Goal: Task Accomplishment & Management: Complete application form

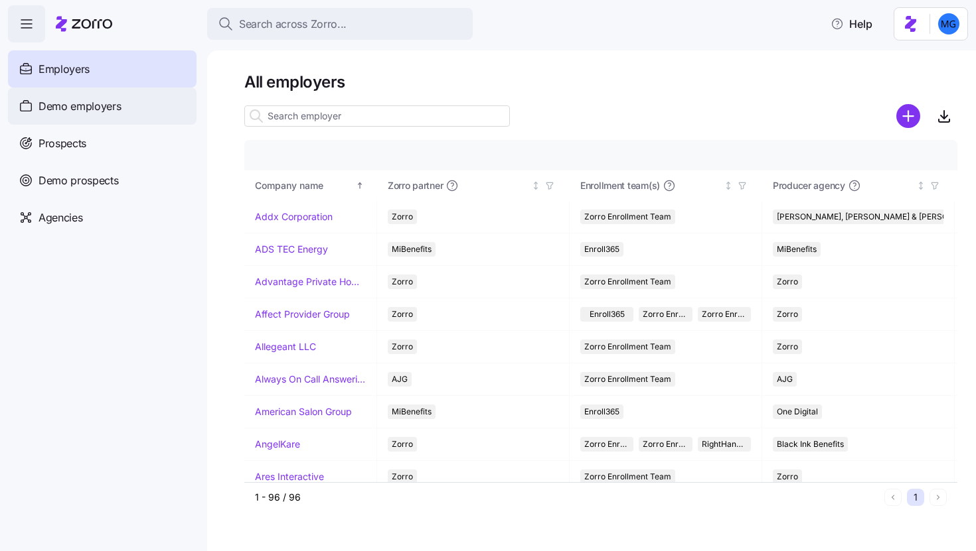
click at [126, 113] on div "Demo employers" at bounding box center [102, 106] width 188 height 37
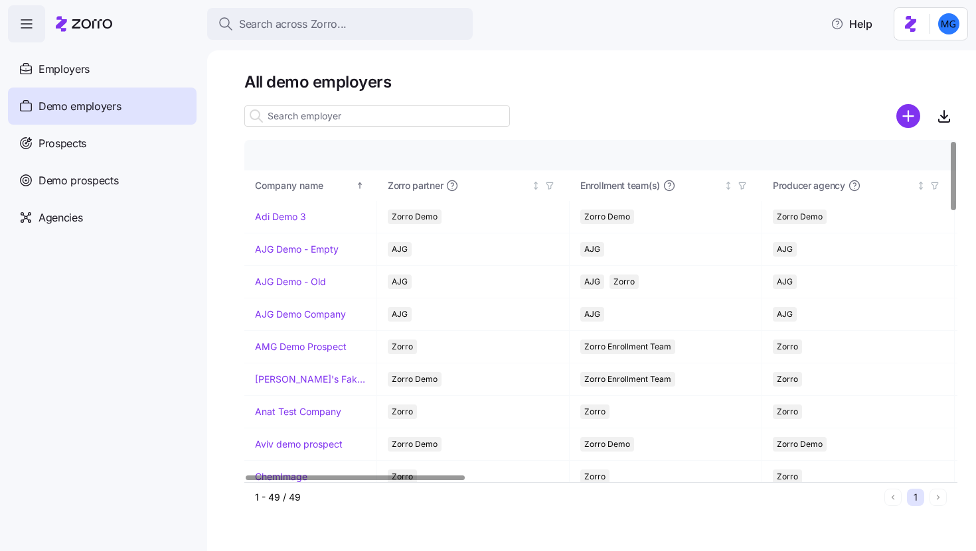
click at [338, 120] on input at bounding box center [376, 116] width 265 height 21
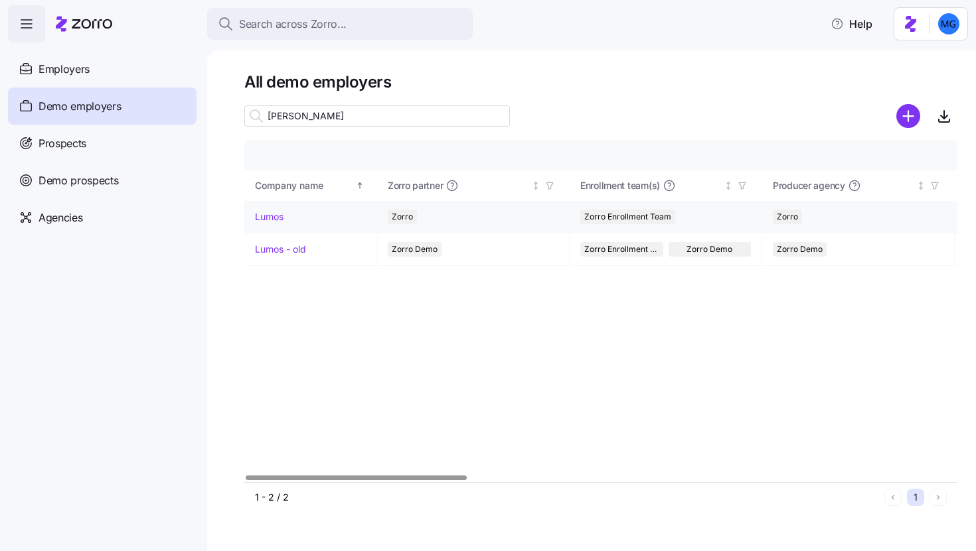
type input "lum"
click at [272, 214] on link "Lumos" at bounding box center [269, 216] width 29 height 13
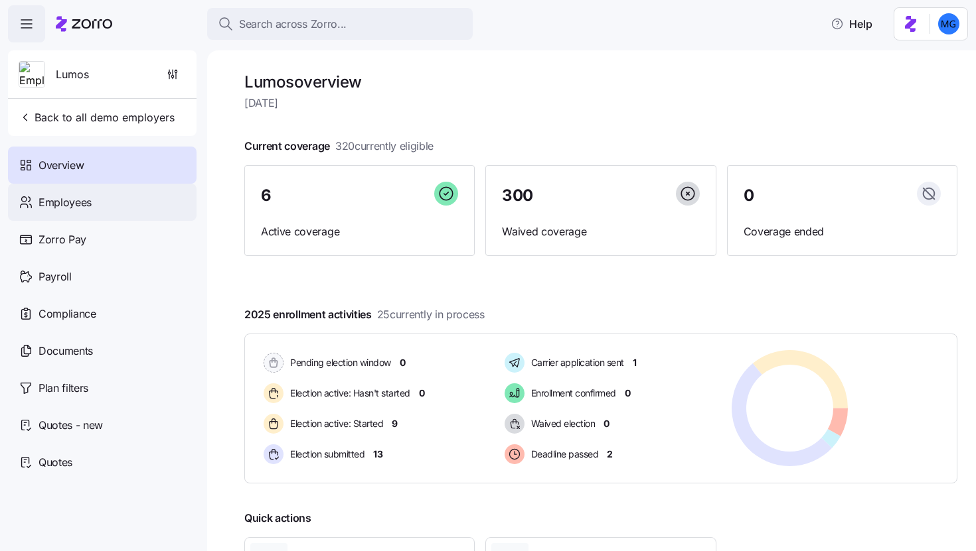
click at [138, 215] on div "Employees" at bounding box center [102, 202] width 188 height 37
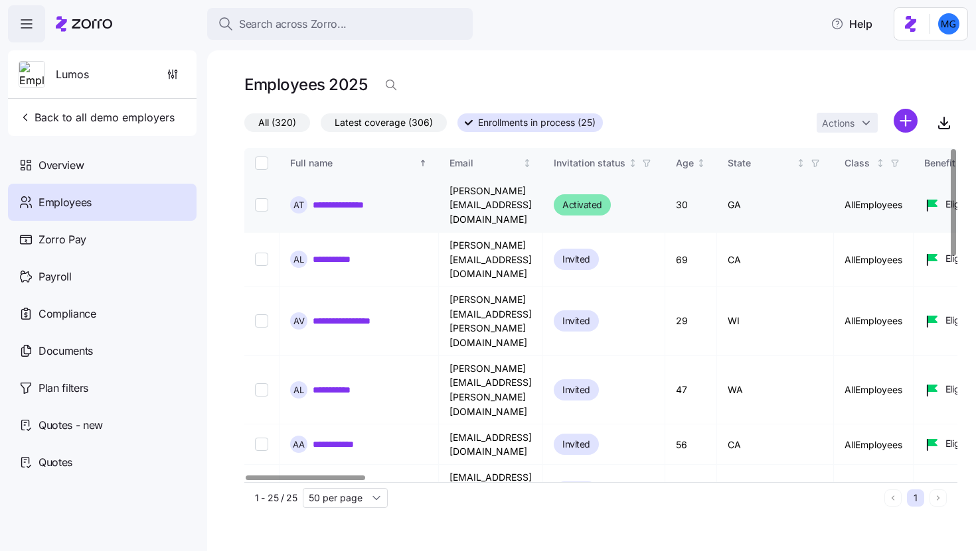
click at [352, 200] on link "**********" at bounding box center [342, 204] width 58 height 13
click at [342, 253] on link "**********" at bounding box center [337, 259] width 48 height 13
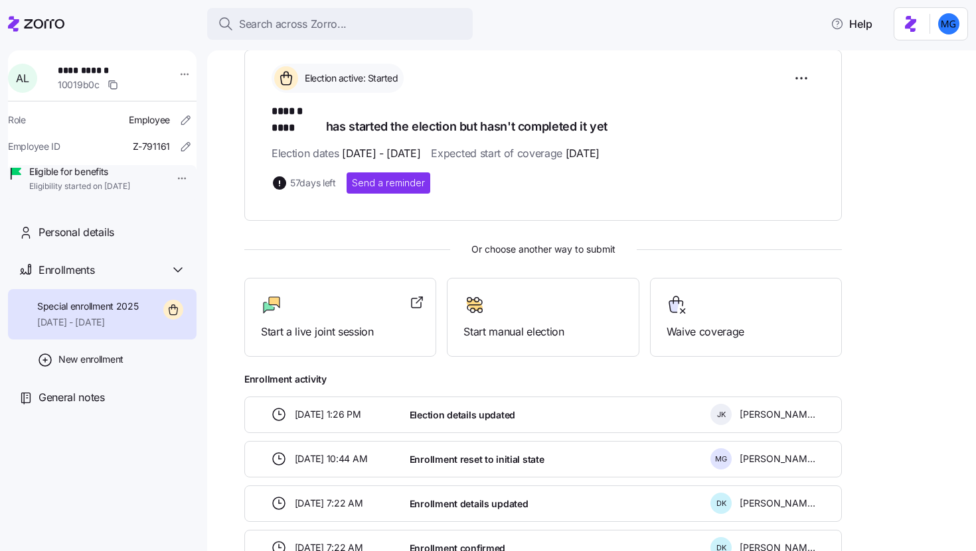
scroll to position [123, 0]
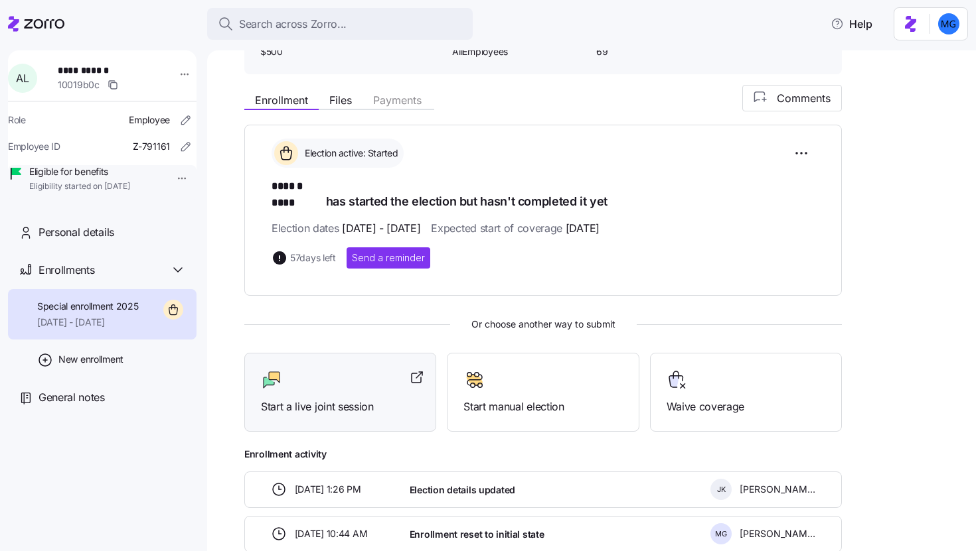
click at [398, 381] on div "Start a live joint session" at bounding box center [340, 393] width 159 height 46
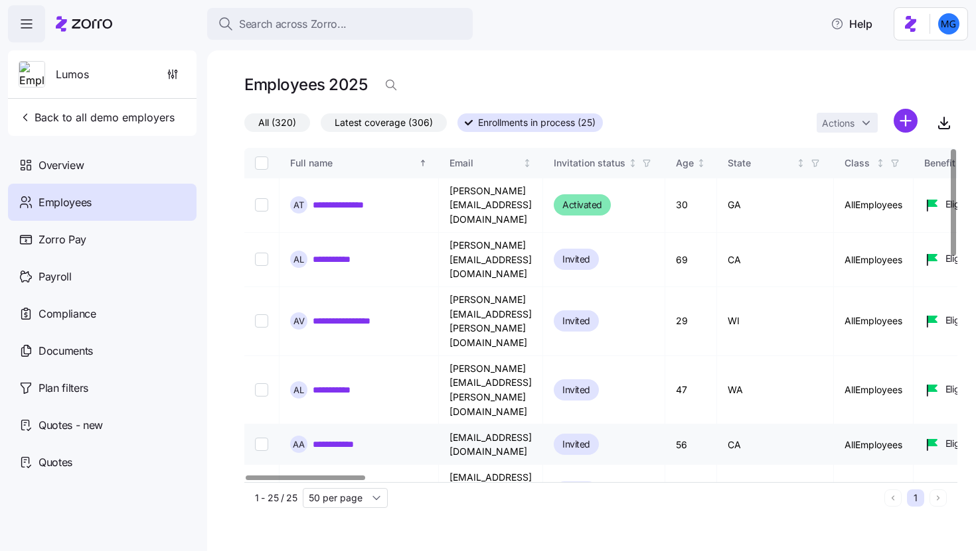
click at [364, 438] on link "**********" at bounding box center [342, 444] width 59 height 13
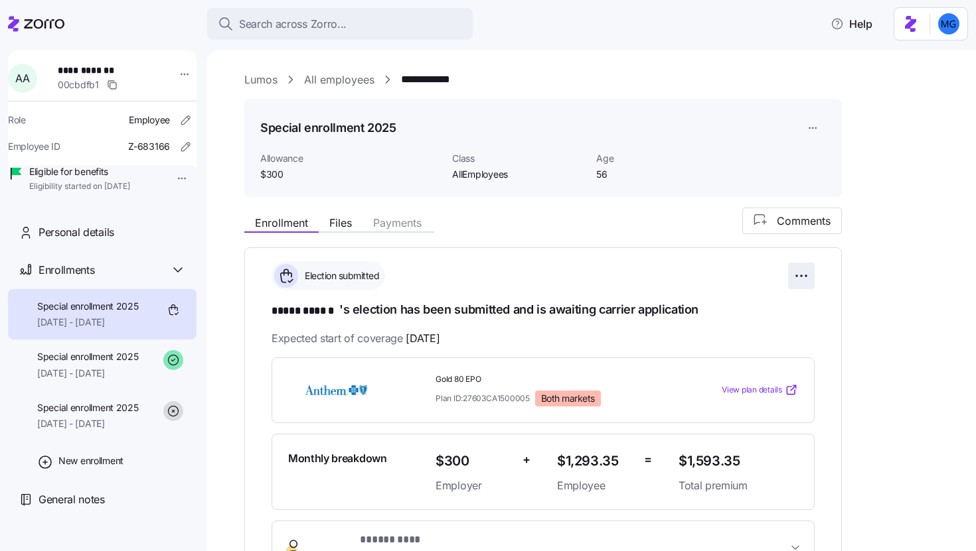
click at [790, 279] on html "**********" at bounding box center [488, 271] width 976 height 543
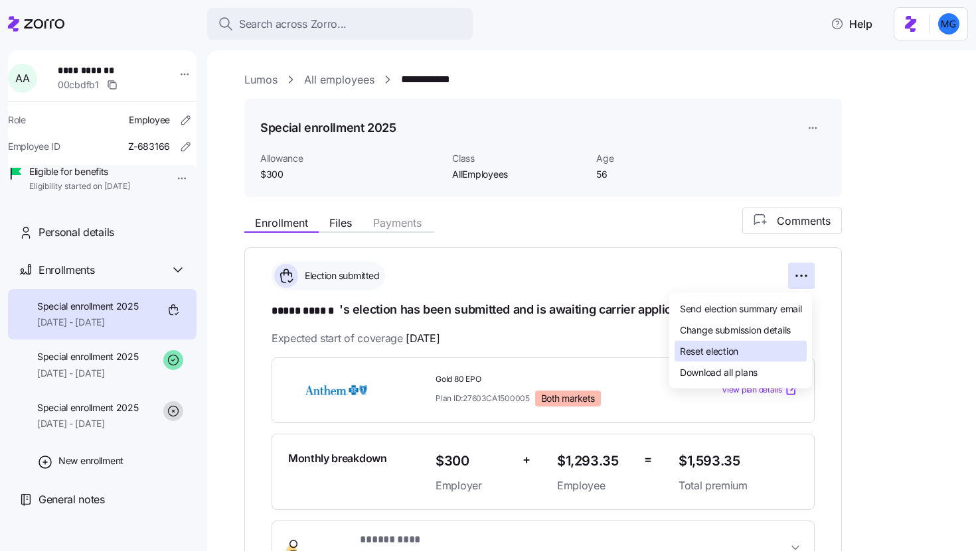
click at [747, 346] on div "Reset election" at bounding box center [740, 351] width 132 height 21
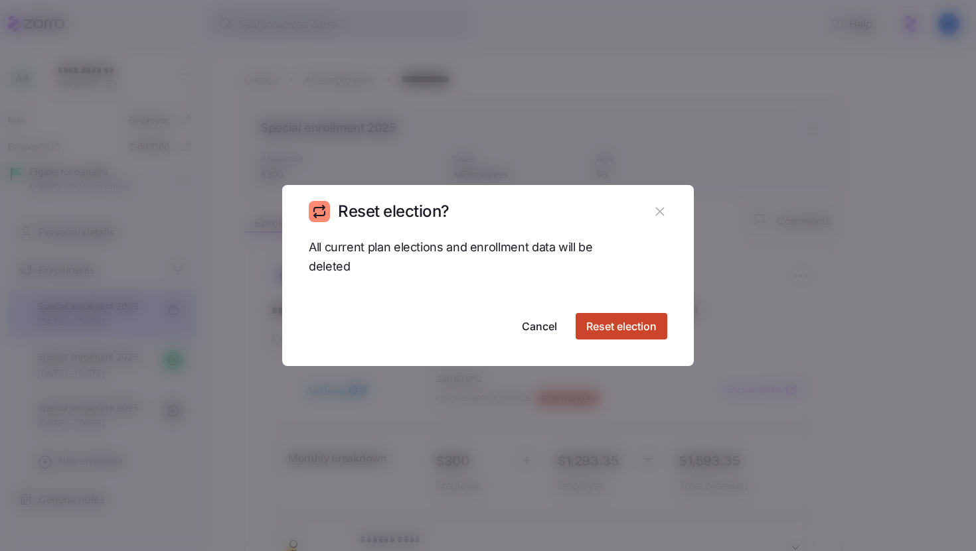
click at [621, 334] on span "Reset election" at bounding box center [621, 327] width 70 height 16
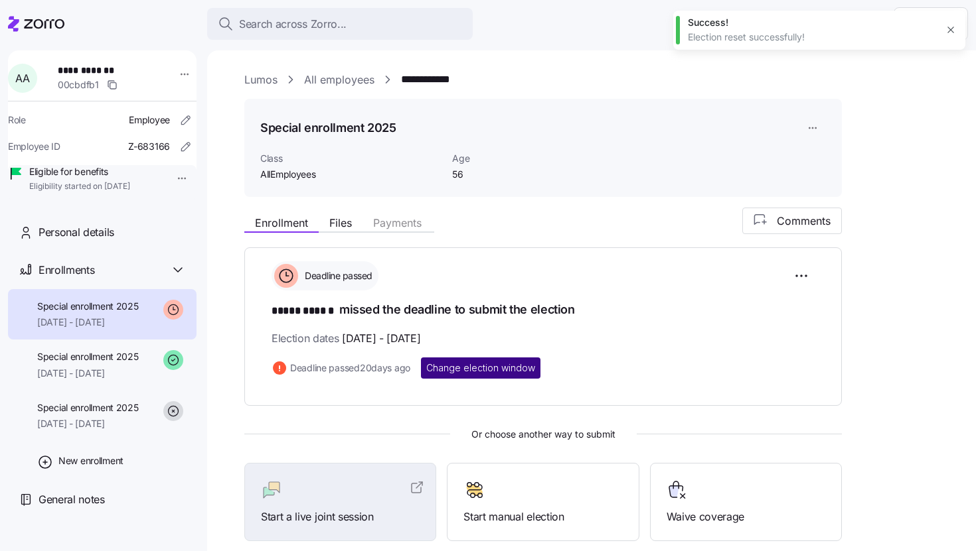
click at [512, 369] on span "Change election window" at bounding box center [480, 368] width 109 height 13
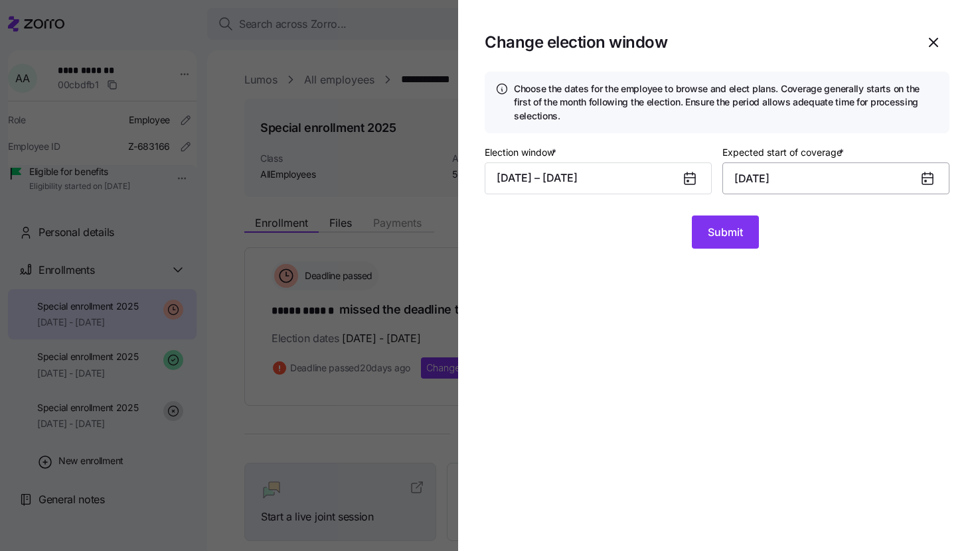
click at [743, 175] on input "October 1, 2025" at bounding box center [835, 179] width 227 height 32
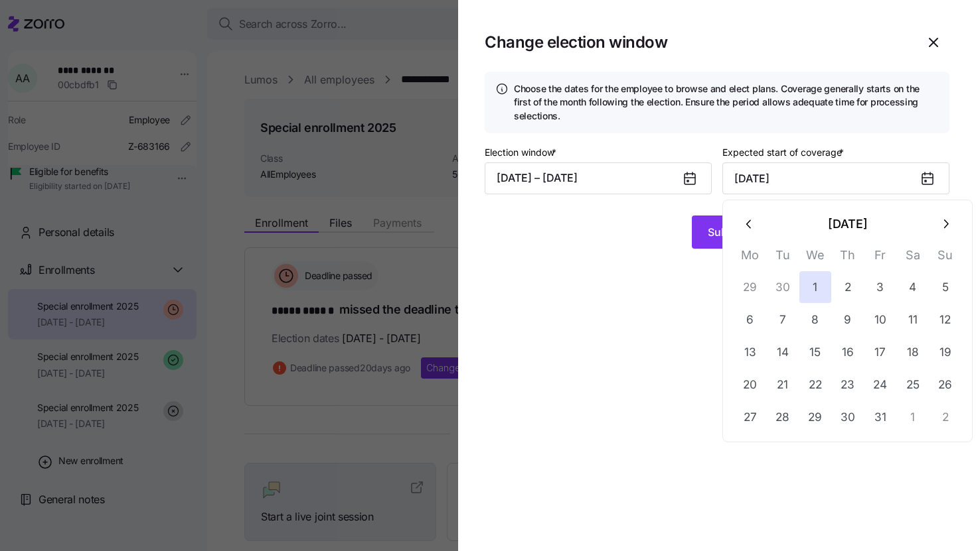
click at [940, 233] on button "button" at bounding box center [945, 224] width 32 height 32
click at [910, 287] on button "1" at bounding box center [913, 287] width 32 height 32
type input "November 1, 2025"
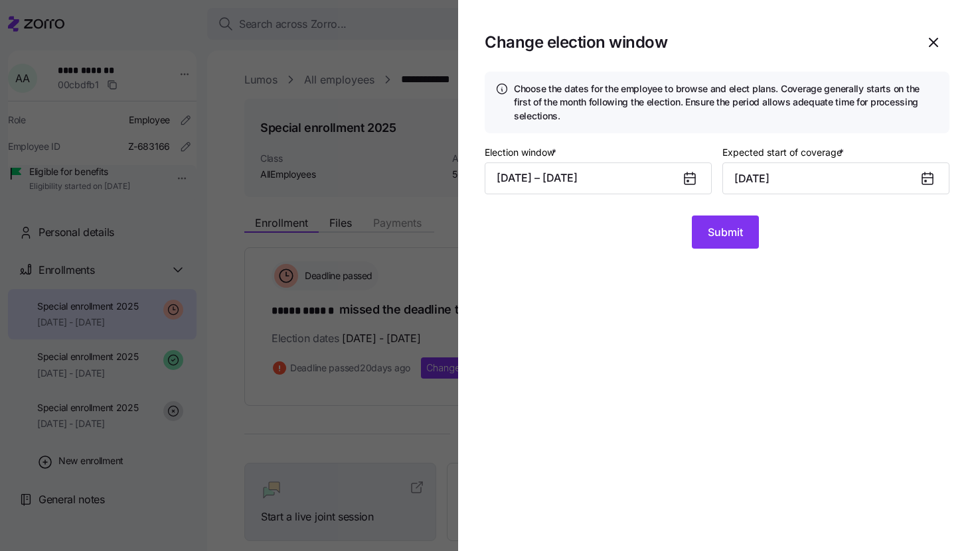
click at [691, 181] on icon at bounding box center [689, 179] width 11 height 11
click at [640, 177] on button "08/19/2025 – 09/13/2025" at bounding box center [597, 179] width 227 height 32
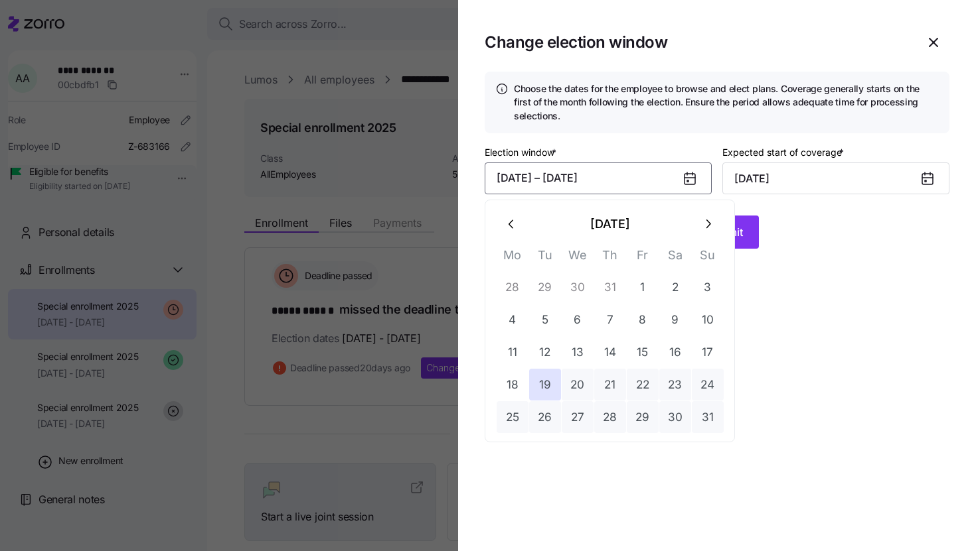
click at [700, 229] on icon "button" at bounding box center [707, 224] width 15 height 15
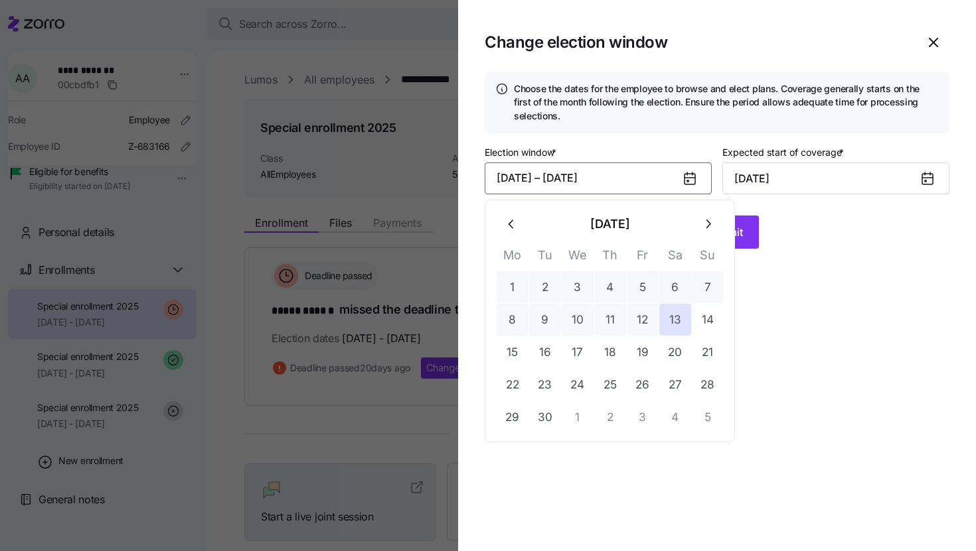
click at [723, 226] on button "button" at bounding box center [707, 224] width 32 height 32
click at [583, 288] on button "1" at bounding box center [577, 287] width 32 height 32
click at [652, 356] on button "17" at bounding box center [642, 352] width 32 height 32
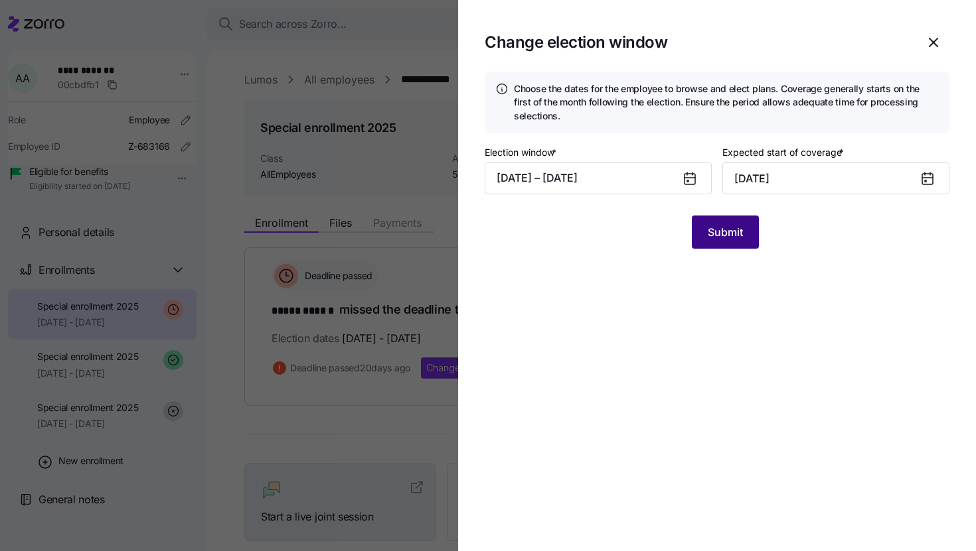
click at [742, 247] on button "Submit" at bounding box center [724, 232] width 67 height 33
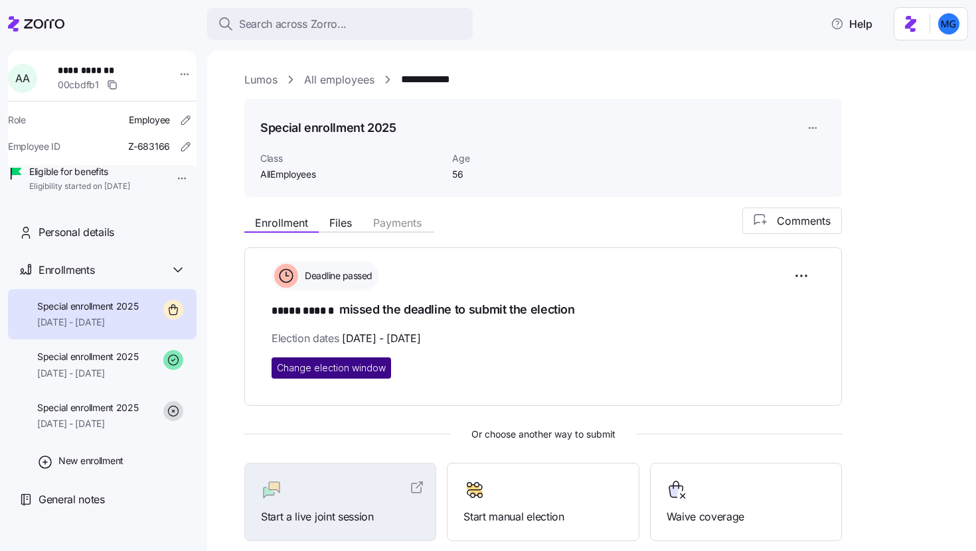
click at [352, 362] on span "Change election window" at bounding box center [331, 368] width 109 height 13
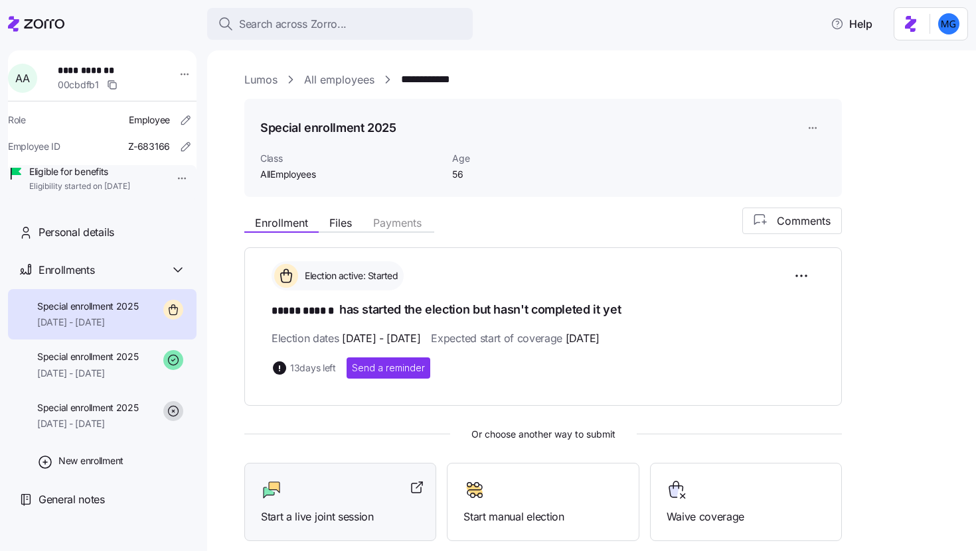
click at [383, 486] on div at bounding box center [340, 490] width 159 height 21
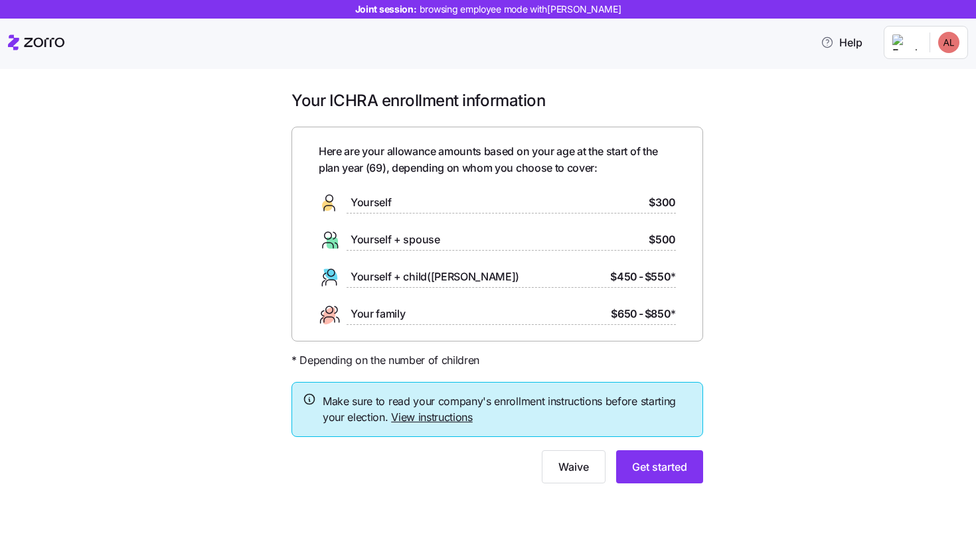
click at [445, 417] on link "View instructions" at bounding box center [432, 417] width 82 height 13
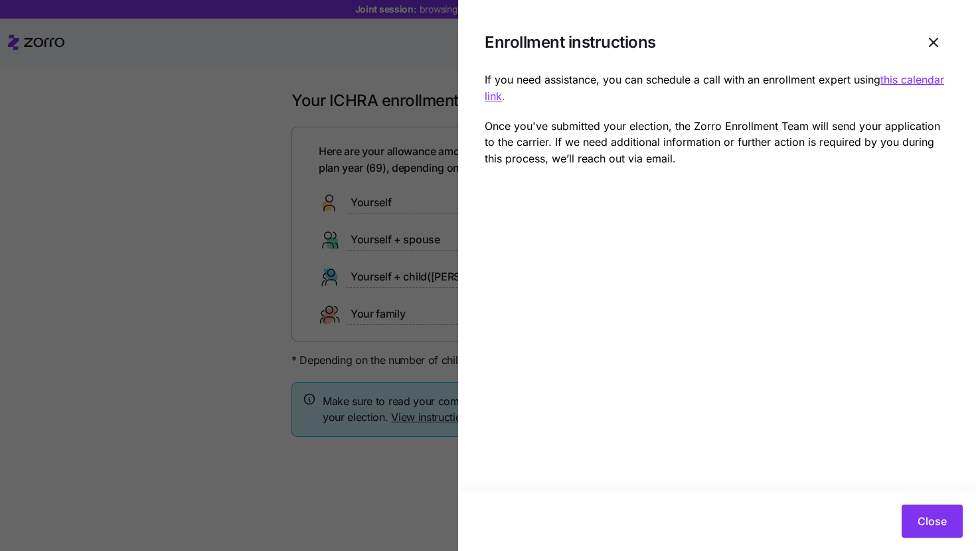
click at [263, 181] on div at bounding box center [488, 275] width 976 height 551
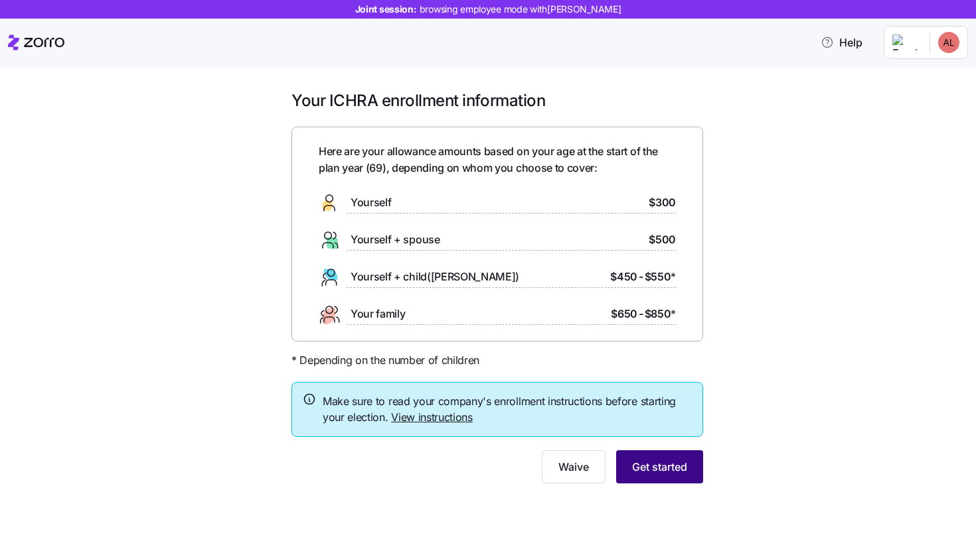
click at [662, 459] on span "Get started" at bounding box center [659, 467] width 55 height 16
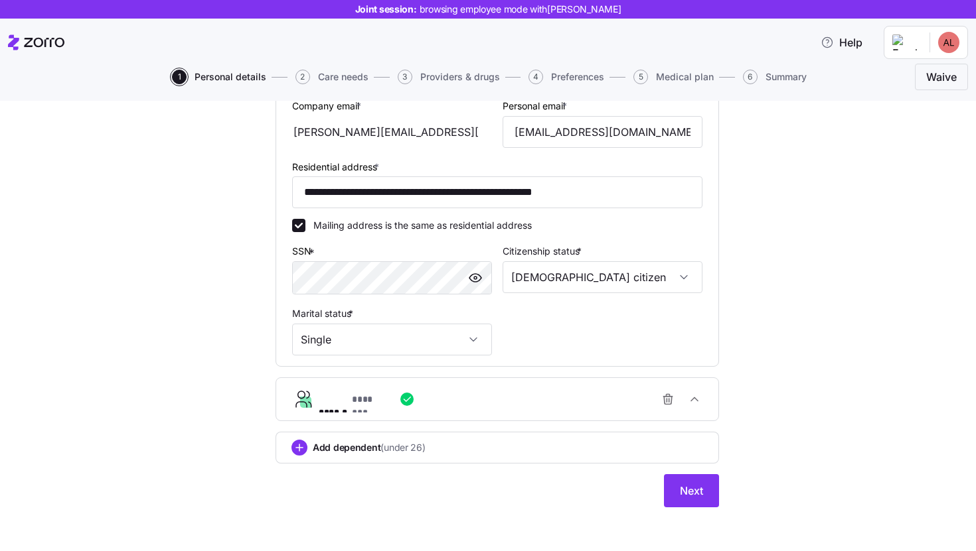
scroll to position [329, 0]
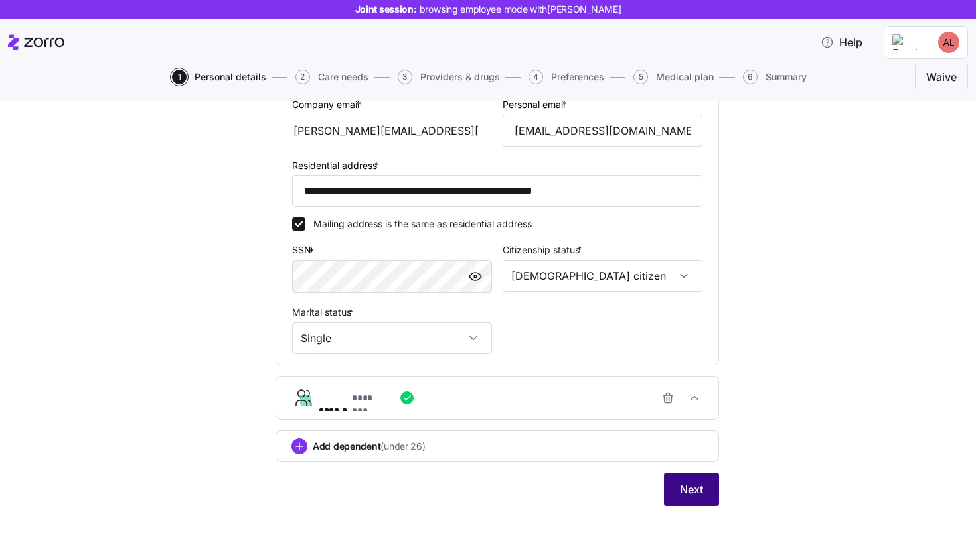
click at [682, 498] on span "Next" at bounding box center [691, 490] width 23 height 16
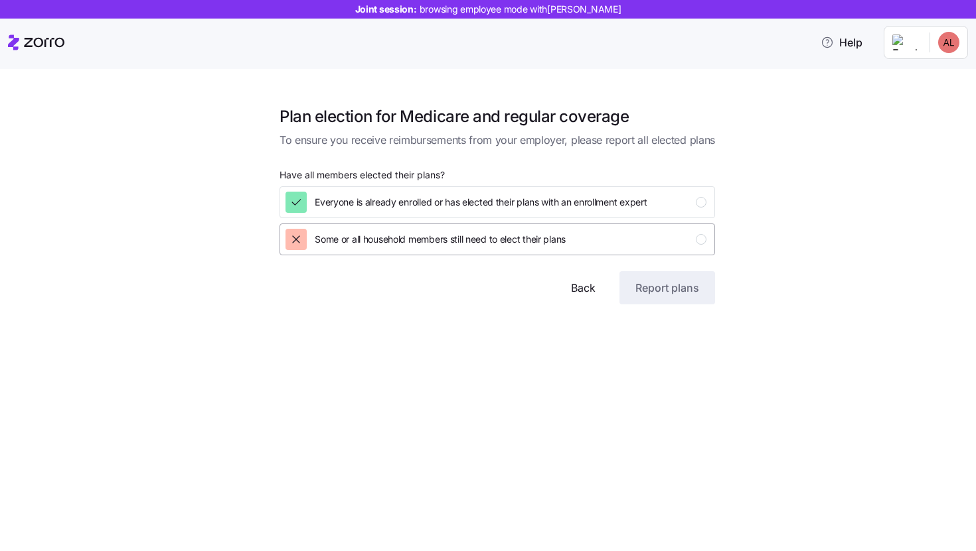
click at [638, 237] on div "Some or all household members still need to elect their plans" at bounding box center [495, 239] width 421 height 21
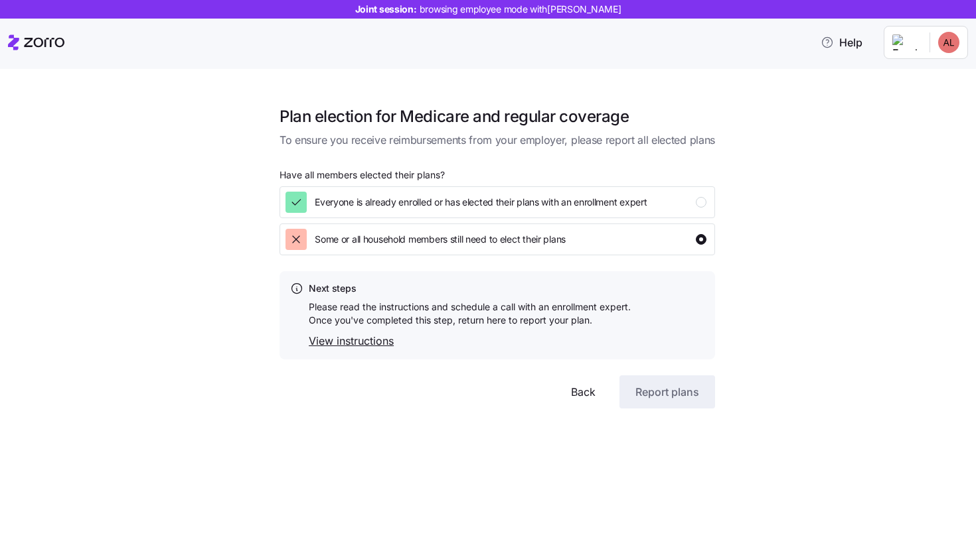
click at [590, 392] on span "Back" at bounding box center [583, 392] width 25 height 16
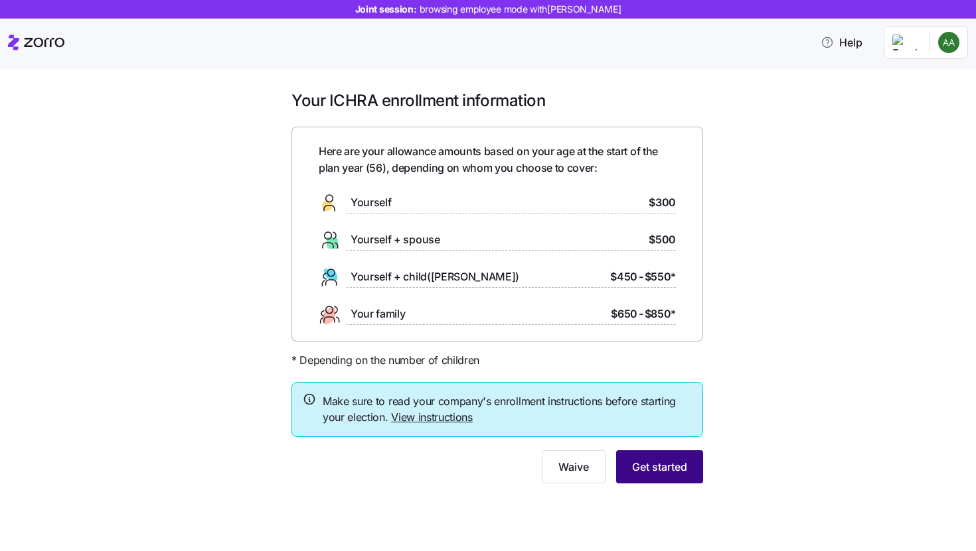
click at [652, 467] on span "Get started" at bounding box center [659, 467] width 55 height 16
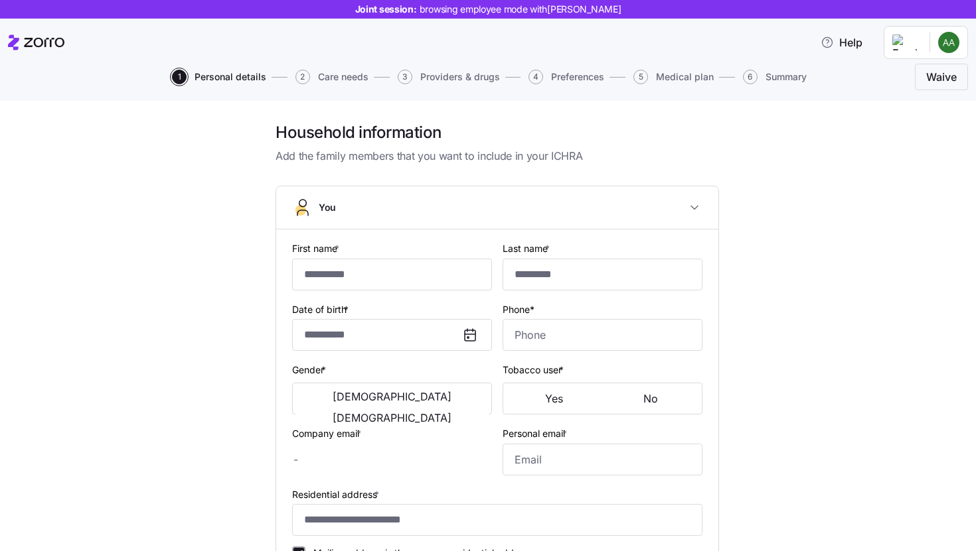
type input "*****"
type input "******"
type input "[EMAIL_ADDRESS][DOMAIN_NAME]"
type input "**********"
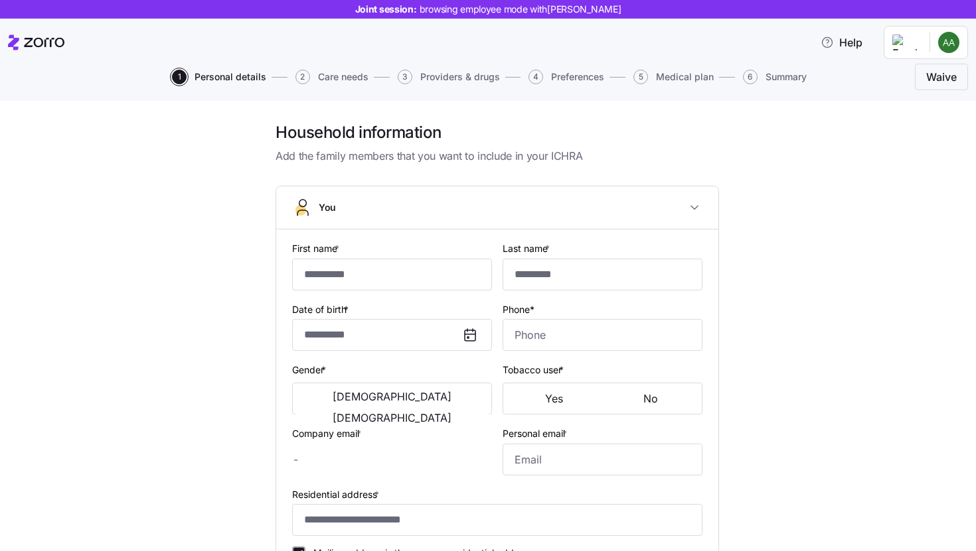
checkbox input "true"
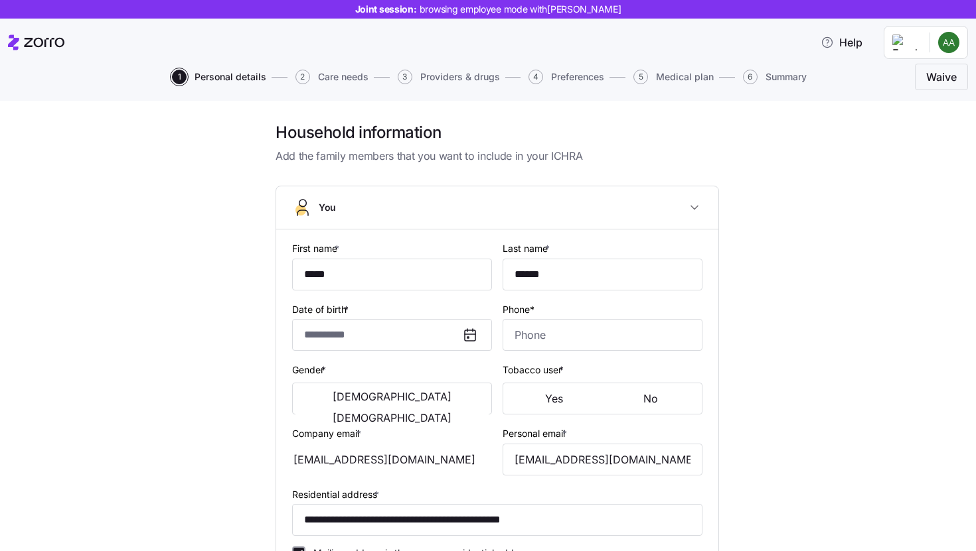
type input "**********"
type input "[PHONE_NUMBER]"
type input "[DEMOGRAPHIC_DATA] citizen"
type input "Single"
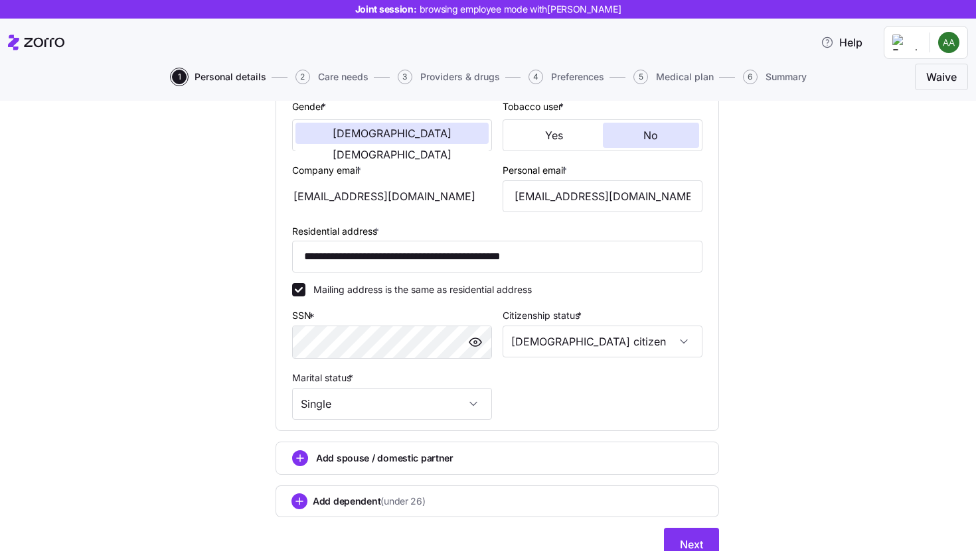
scroll to position [323, 0]
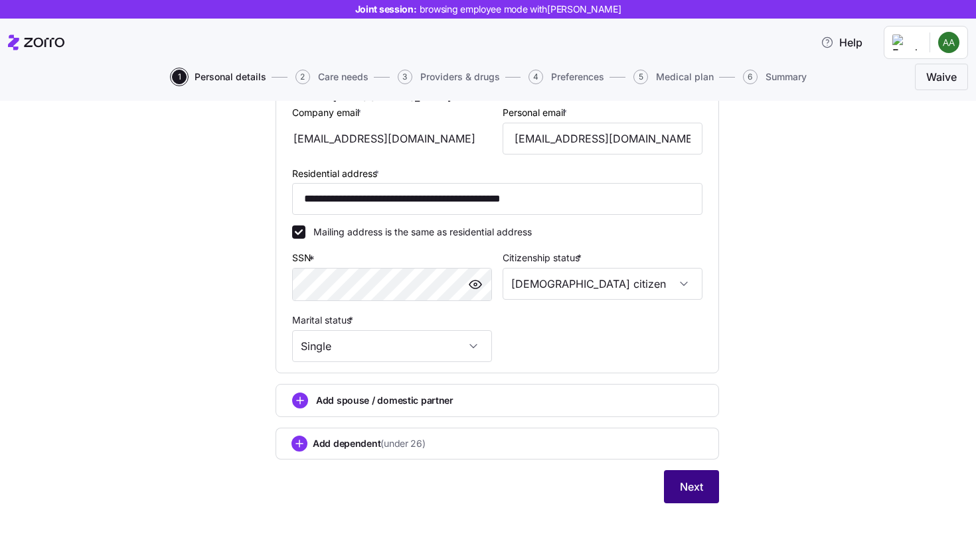
click at [680, 486] on span "Next" at bounding box center [691, 487] width 23 height 16
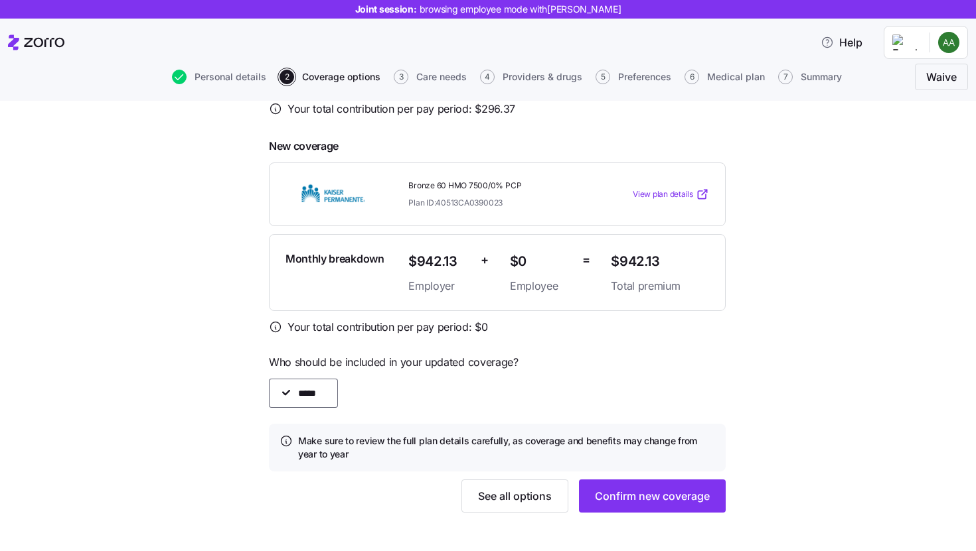
scroll to position [322, 0]
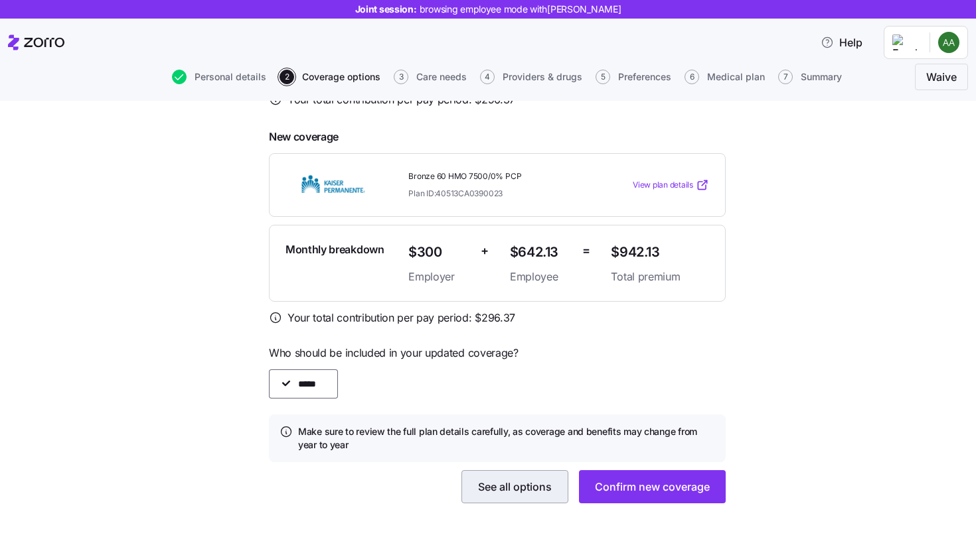
click at [488, 495] on button "See all options" at bounding box center [514, 486] width 107 height 33
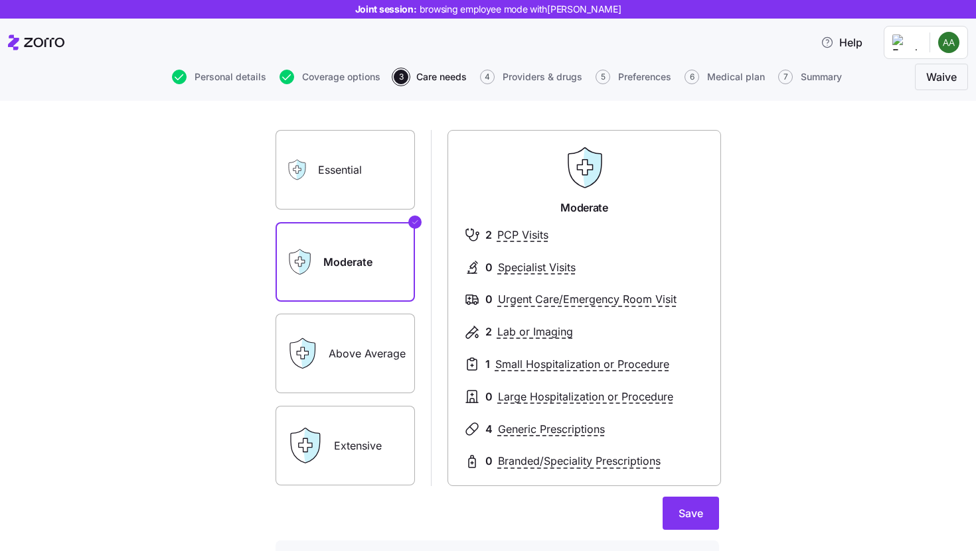
scroll to position [163, 0]
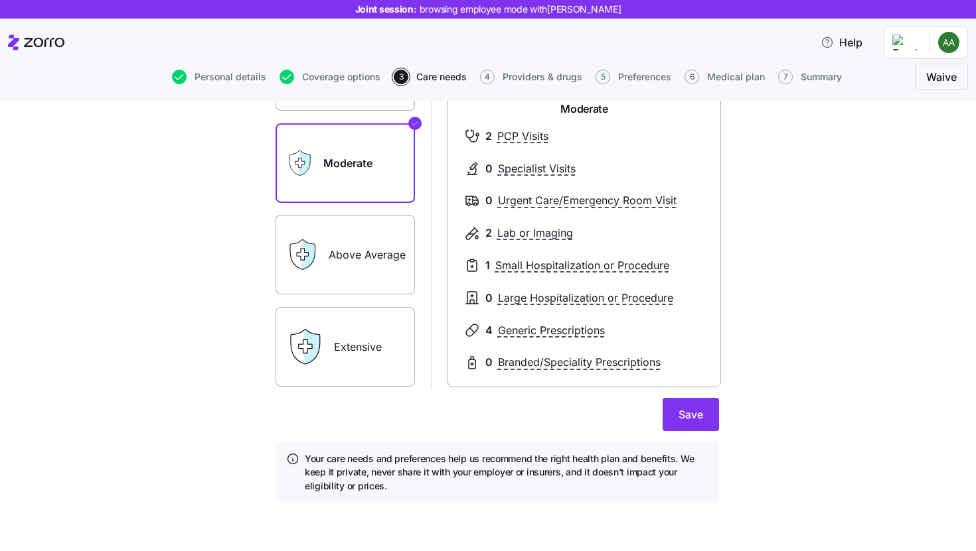
click at [325, 361] on div "Extensive" at bounding box center [344, 347] width 139 height 80
click at [373, 346] on label "Extensive" at bounding box center [344, 347] width 139 height 80
click at [0, 0] on input "Extensive" at bounding box center [0, 0] width 0 height 0
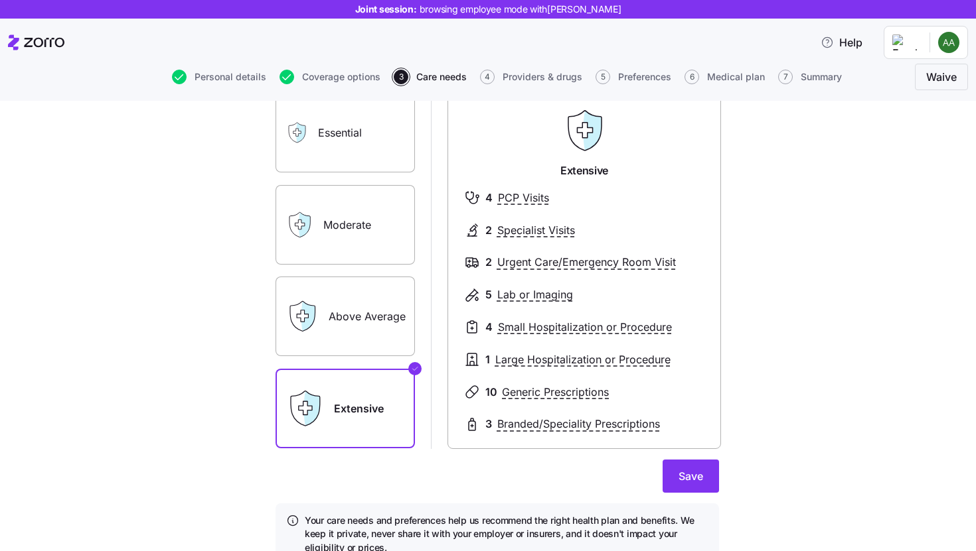
scroll to position [44, 0]
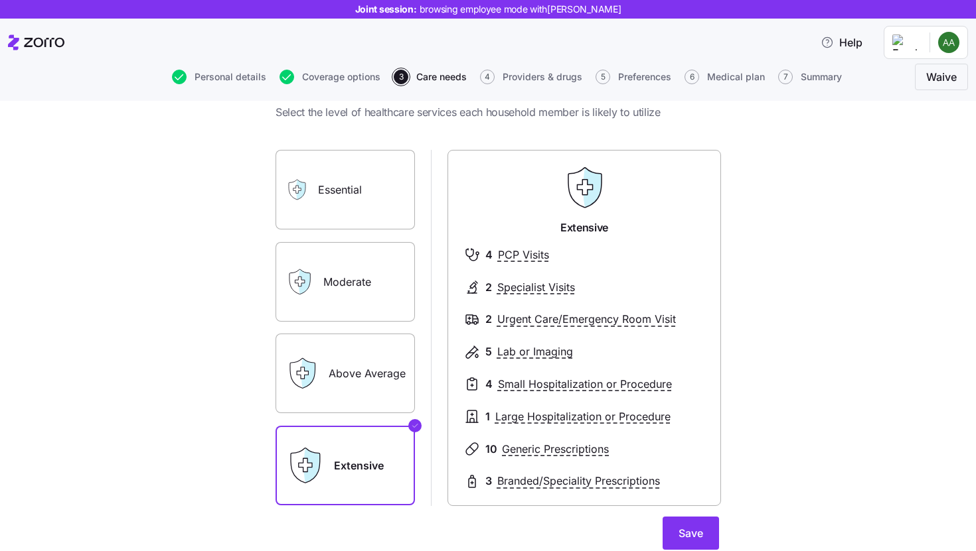
click at [367, 206] on label "Essential" at bounding box center [344, 190] width 139 height 80
click at [0, 0] on input "Essential" at bounding box center [0, 0] width 0 height 0
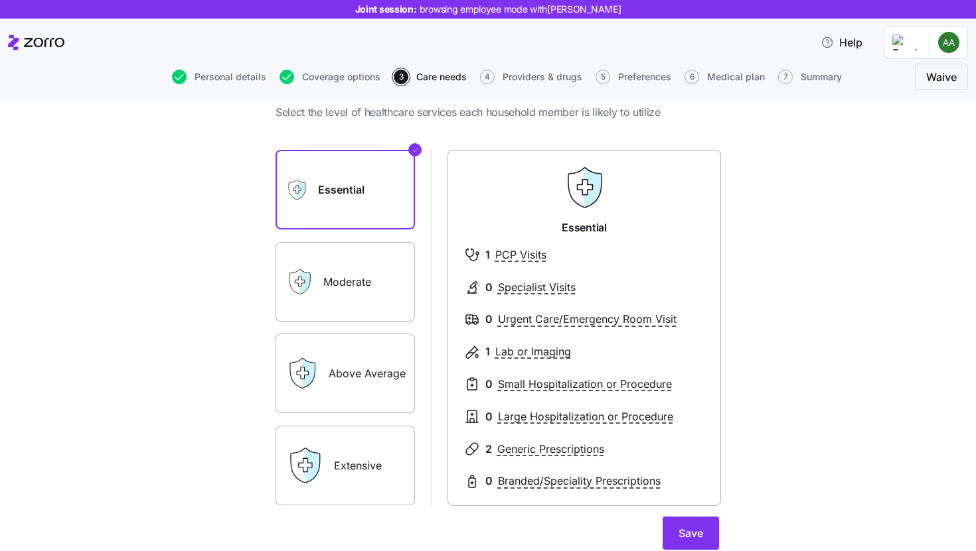
click at [350, 370] on label "Above Average" at bounding box center [344, 374] width 139 height 80
click at [0, 0] on input "Above Average" at bounding box center [0, 0] width 0 height 0
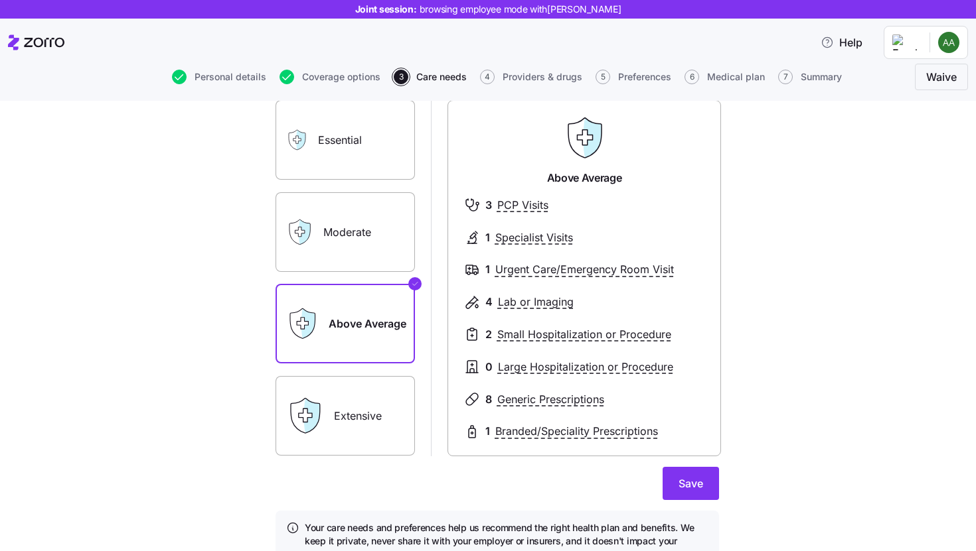
scroll to position [161, 0]
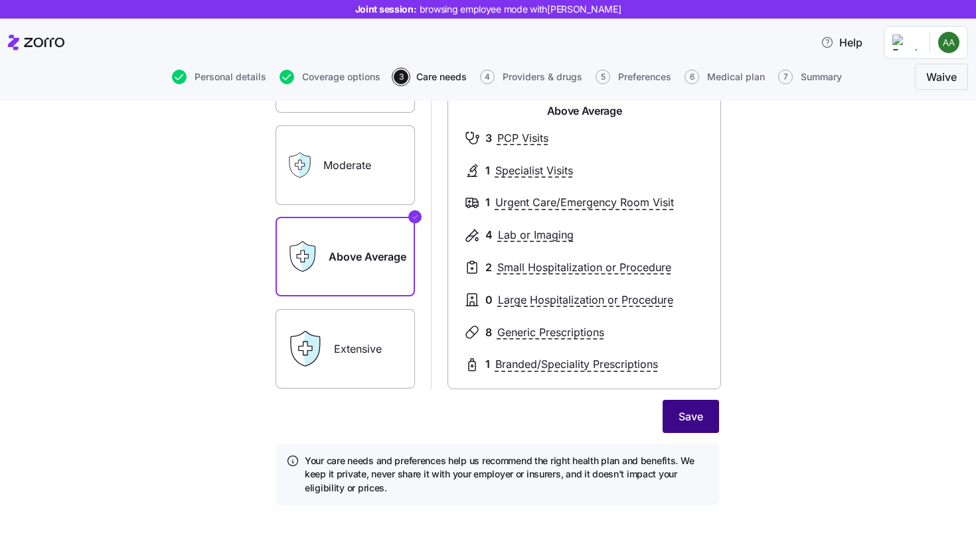
click at [686, 415] on span "Save" at bounding box center [690, 417] width 25 height 16
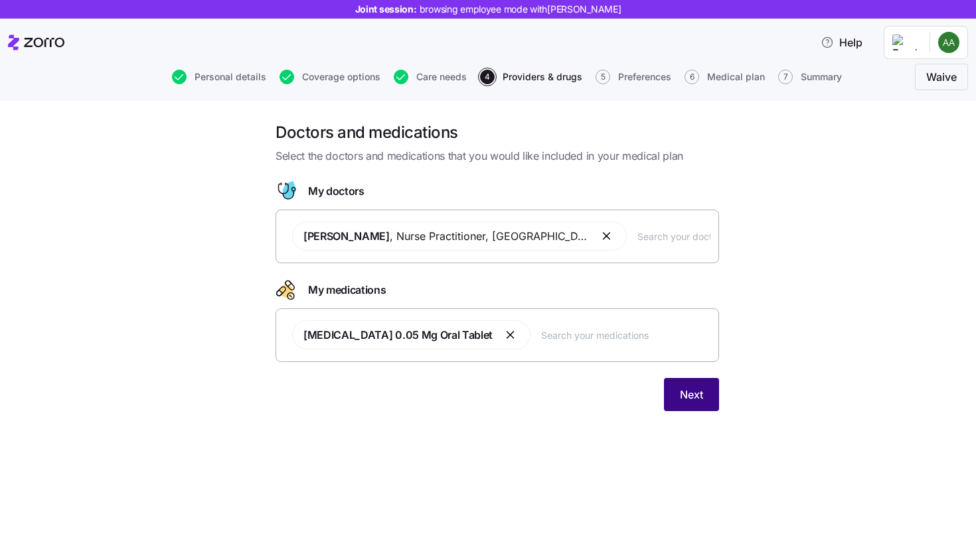
click at [706, 403] on button "Next" at bounding box center [691, 394] width 55 height 33
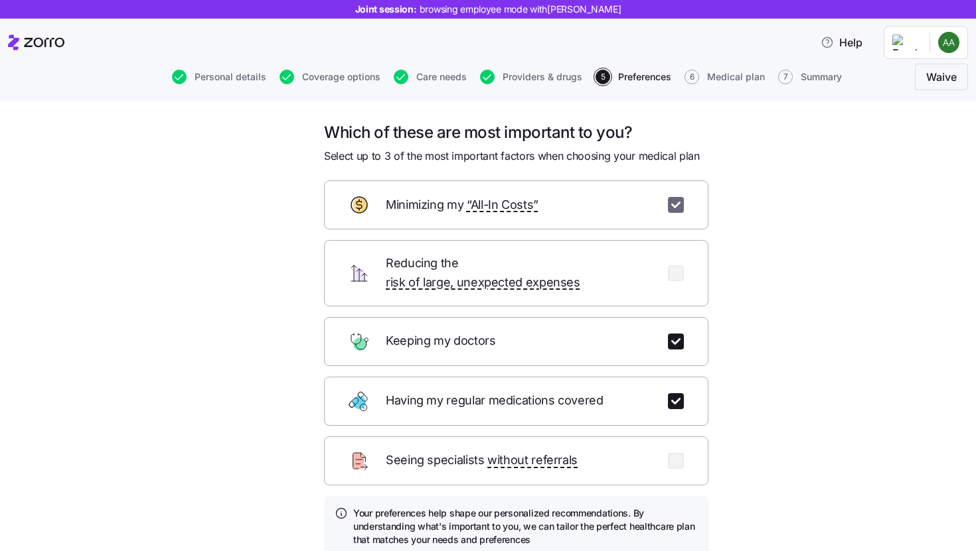
click at [672, 205] on input "checkbox" at bounding box center [676, 205] width 16 height 16
checkbox input "false"
click at [670, 269] on input "checkbox" at bounding box center [676, 273] width 16 height 16
click at [672, 267] on input "checkbox" at bounding box center [676, 273] width 16 height 16
checkbox input "false"
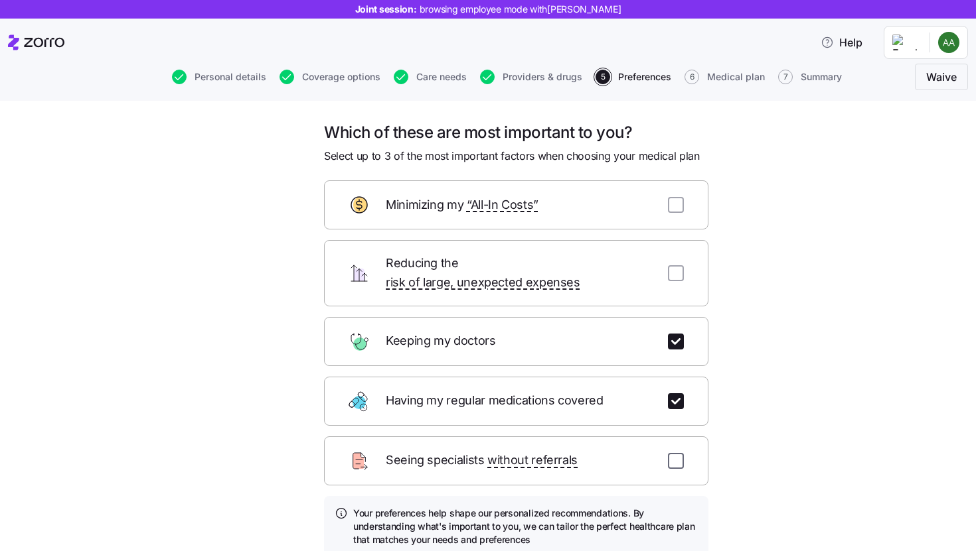
click at [670, 453] on input "checkbox" at bounding box center [676, 461] width 16 height 16
checkbox input "true"
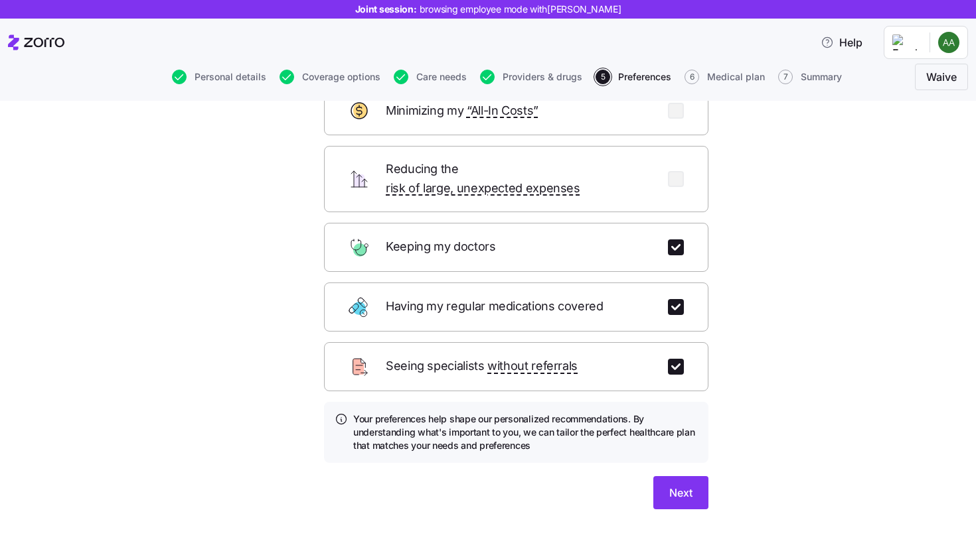
scroll to position [100, 0]
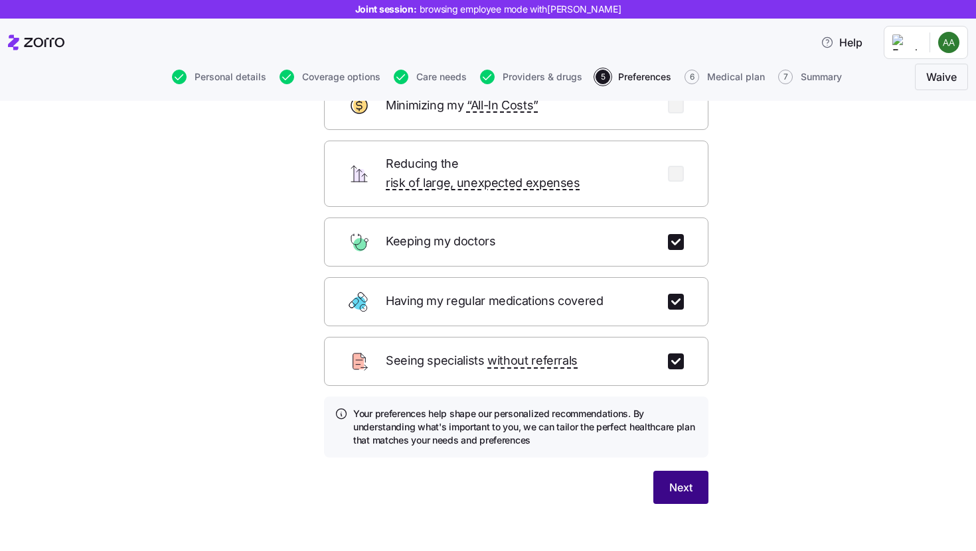
click at [687, 474] on button "Next" at bounding box center [680, 487] width 55 height 33
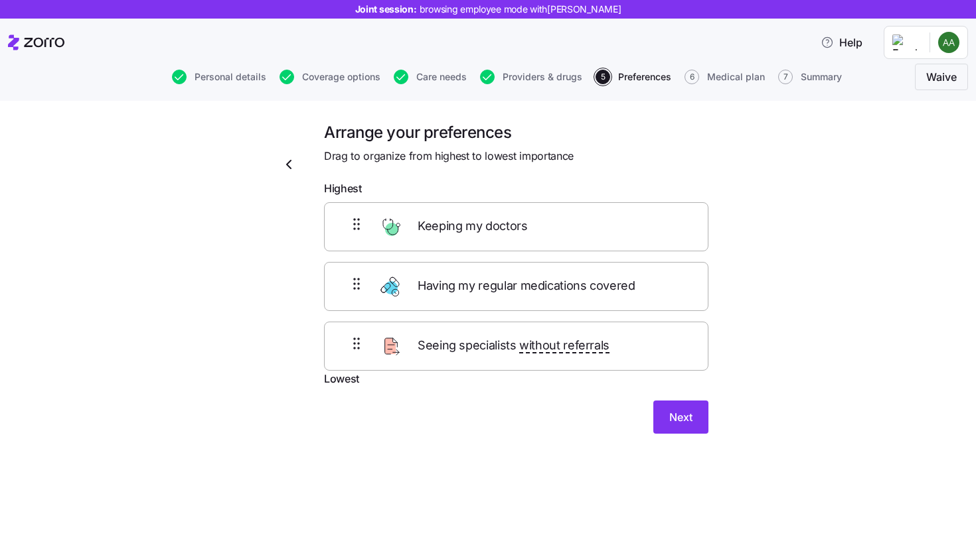
drag, startPoint x: 631, startPoint y: 342, endPoint x: 622, endPoint y: 262, distance: 80.8
click at [622, 262] on div "Keeping my doctors Having my regular medications covered Seeing specialists wit…" at bounding box center [516, 286] width 384 height 169
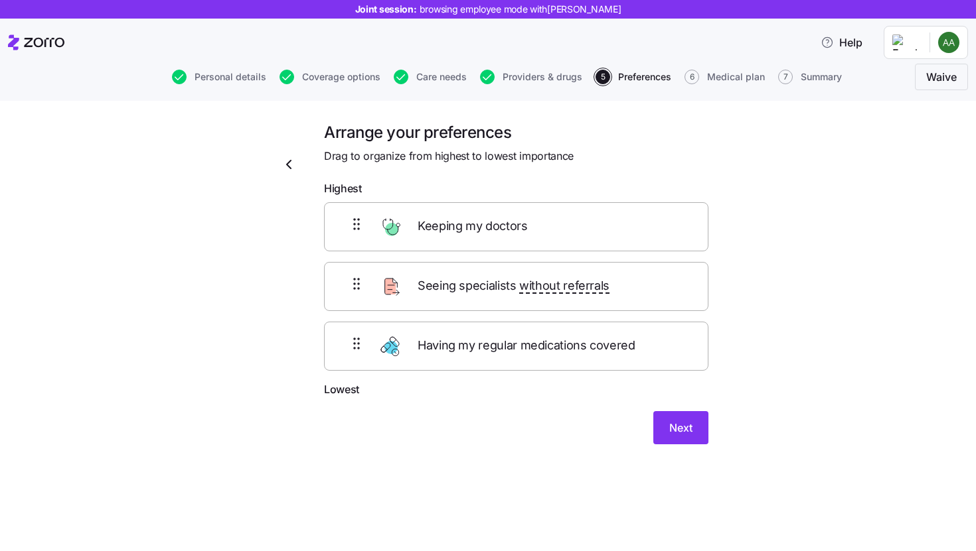
drag, startPoint x: 618, startPoint y: 224, endPoint x: 622, endPoint y: 295, distance: 70.5
click at [622, 293] on div "Keeping my doctors Seeing specialists without referrals Having my regular medic…" at bounding box center [516, 286] width 384 height 169
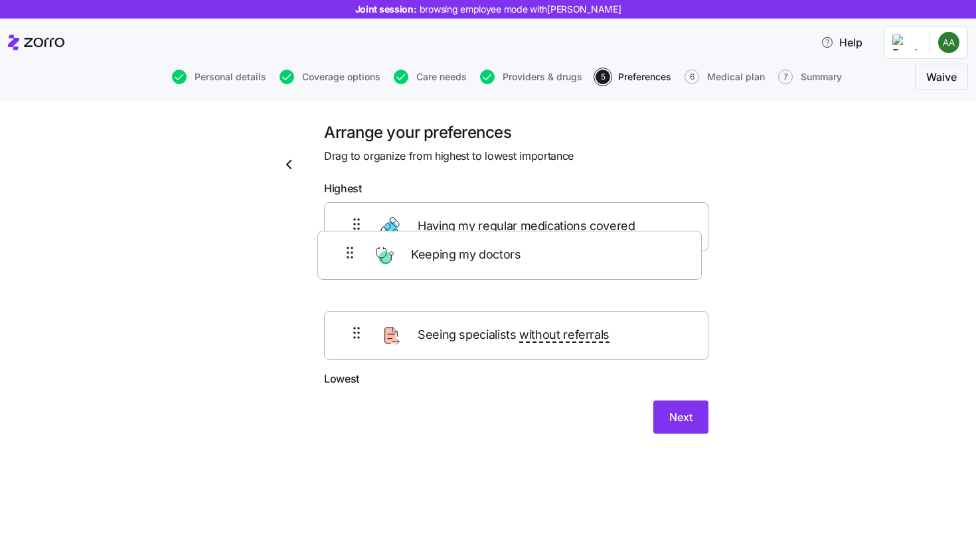
drag, startPoint x: 597, startPoint y: 351, endPoint x: 590, endPoint y: 204, distance: 147.5
click at [590, 224] on div "Having my regular medications covered Seeing specialists without referrals Keep…" at bounding box center [516, 286] width 384 height 169
click at [590, 208] on div "Having my regular medications covered Seeing specialists without referrals Keep…" at bounding box center [516, 286] width 384 height 169
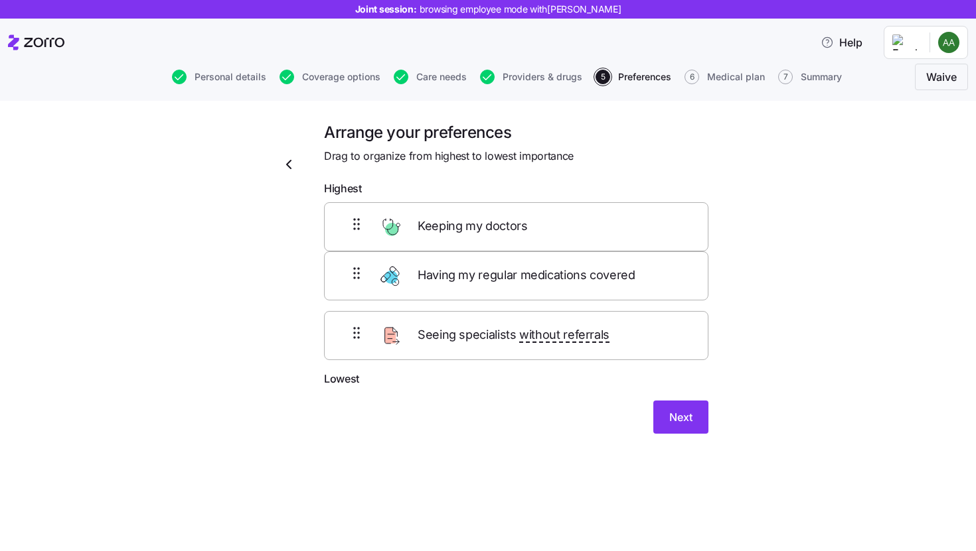
click at [590, 204] on div "Having my regular medications covered Seeing specialists without referrals Keep…" at bounding box center [516, 286] width 384 height 169
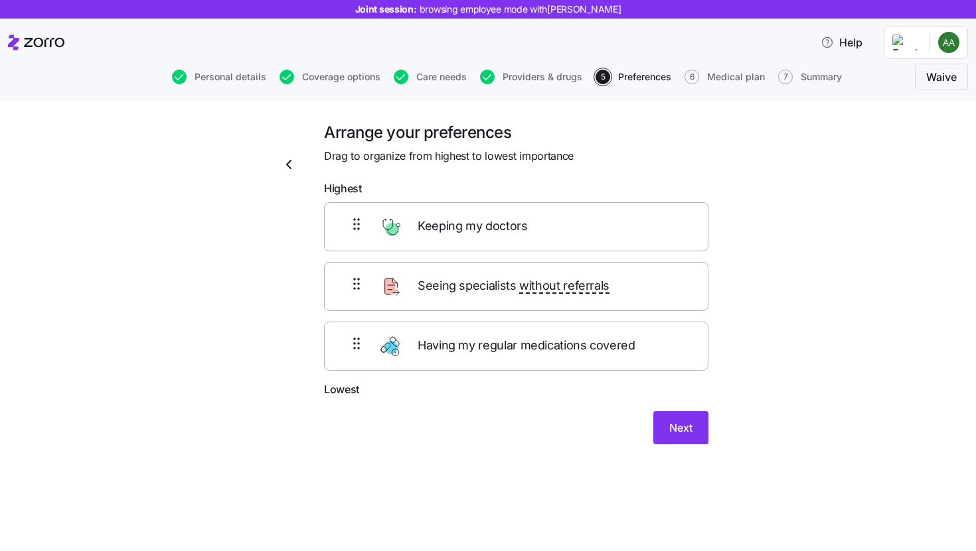
drag, startPoint x: 616, startPoint y: 344, endPoint x: 614, endPoint y: 258, distance: 86.3
click at [616, 287] on div "Keeping my doctors Seeing specialists without referrals Having my regular medic…" at bounding box center [516, 286] width 384 height 169
click at [682, 441] on button "Next" at bounding box center [680, 427] width 55 height 33
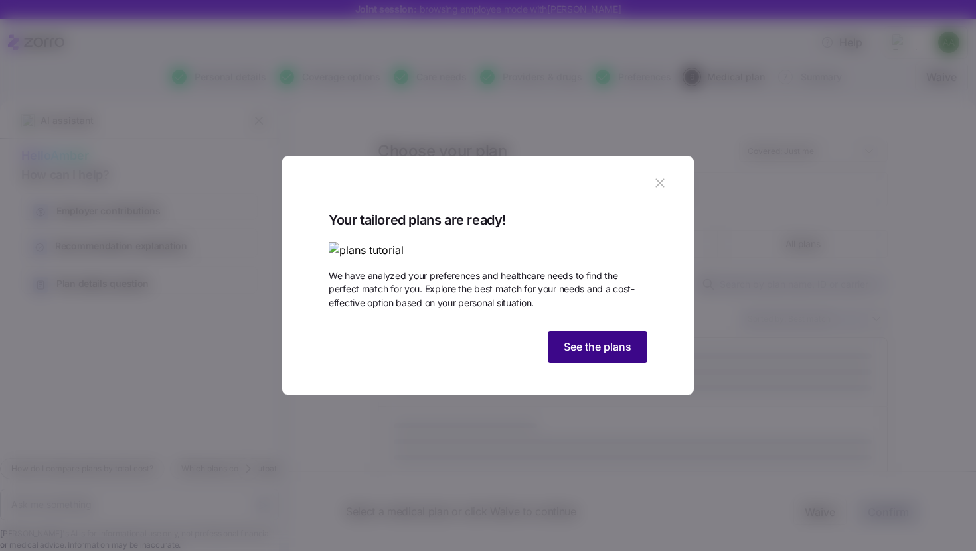
click at [607, 363] on button "See the plans" at bounding box center [597, 347] width 100 height 32
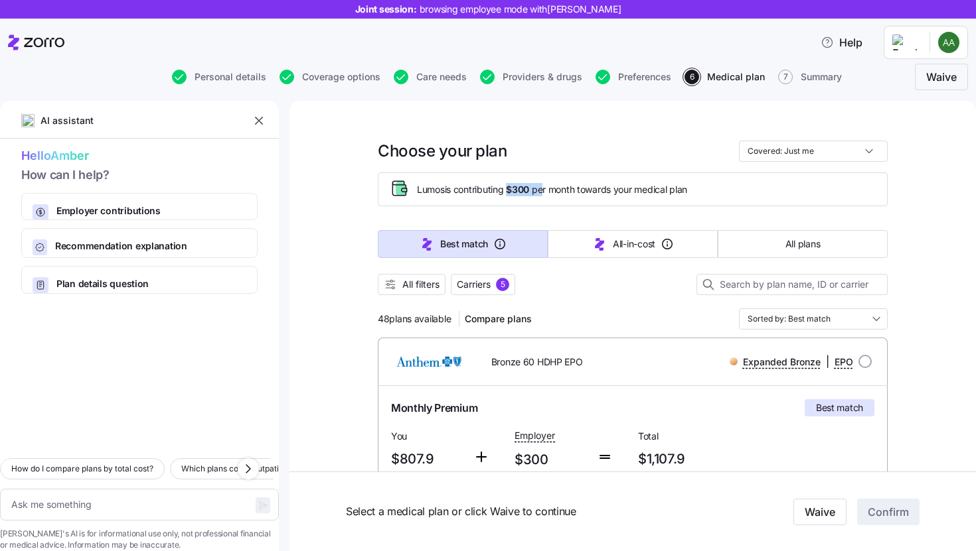
drag, startPoint x: 506, startPoint y: 190, endPoint x: 542, endPoint y: 190, distance: 35.8
click at [542, 190] on span "Lumos is contributing $300 per month towards your medical plan" at bounding box center [552, 189] width 270 height 13
click at [616, 319] on div "48 plans available Compare plans Sorted by: Best match" at bounding box center [633, 319] width 510 height 21
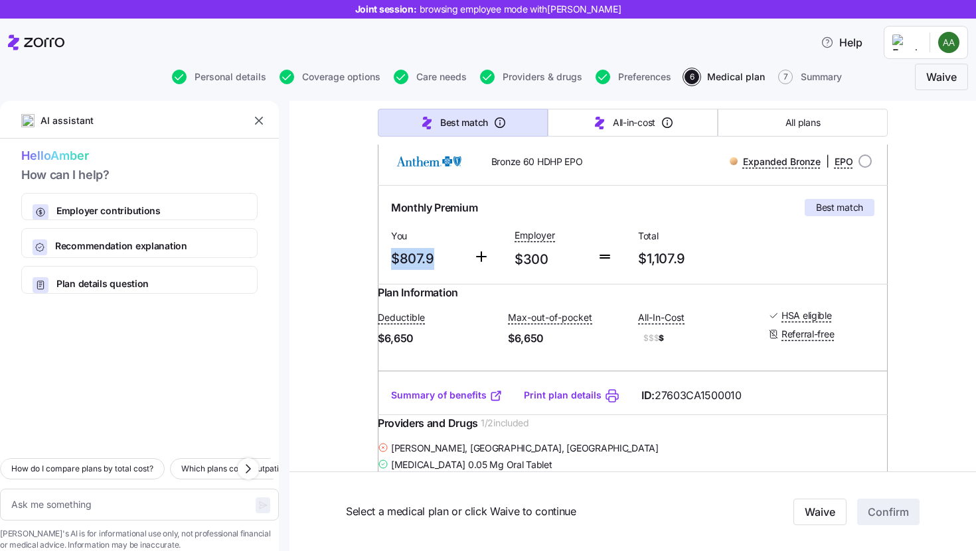
drag, startPoint x: 387, startPoint y: 259, endPoint x: 429, endPoint y: 264, distance: 42.7
click at [429, 264] on span "$807.9" at bounding box center [427, 259] width 72 height 22
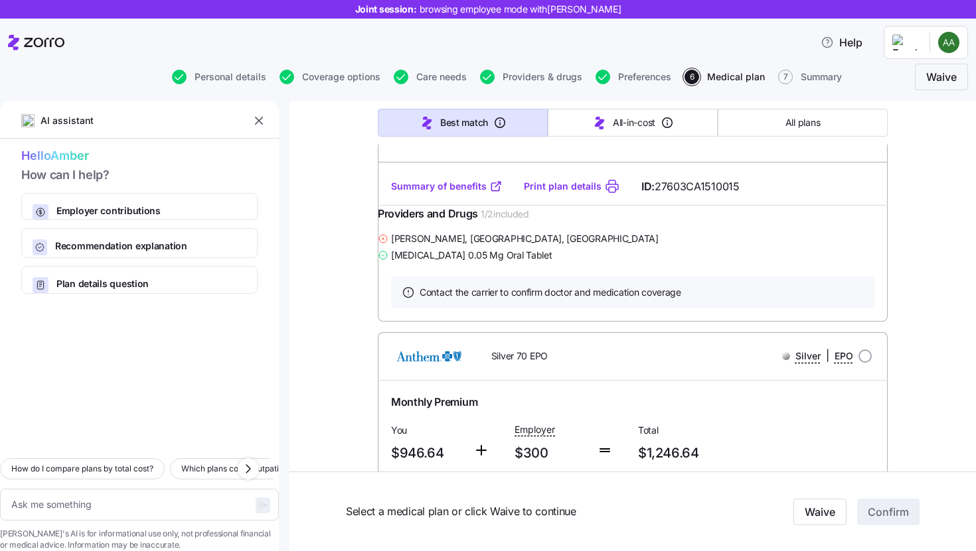
scroll to position [1239, 0]
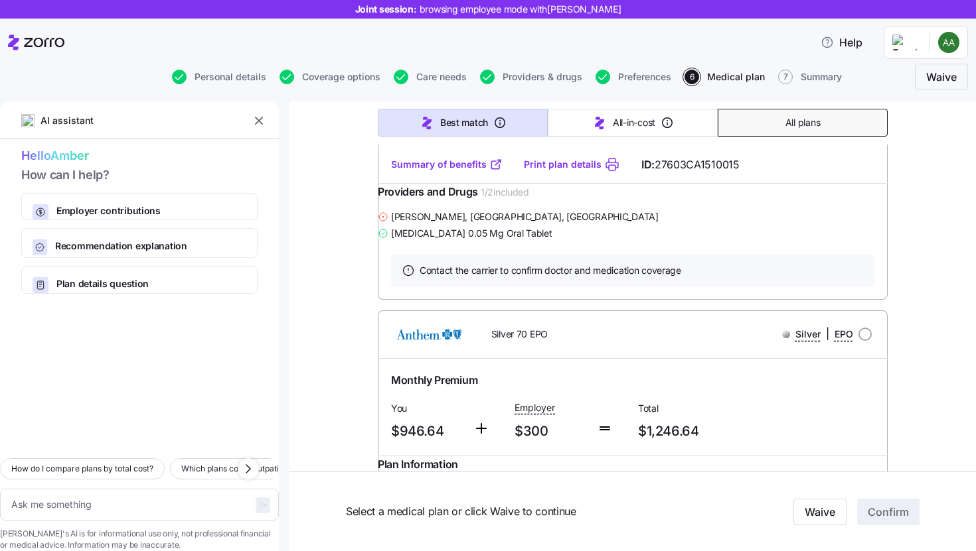
click at [794, 131] on button "All plans" at bounding box center [802, 123] width 170 height 28
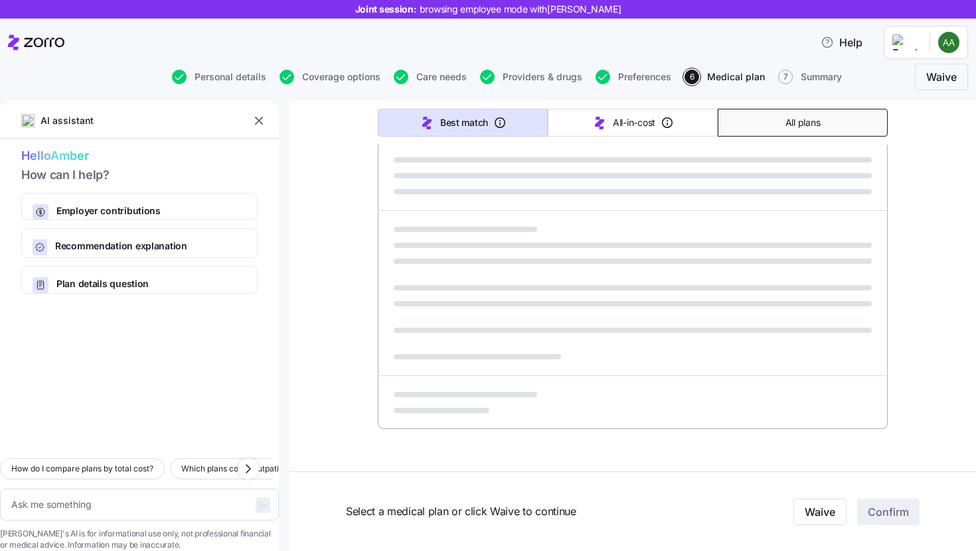
type textarea "x"
type input "Sorted by: Premium"
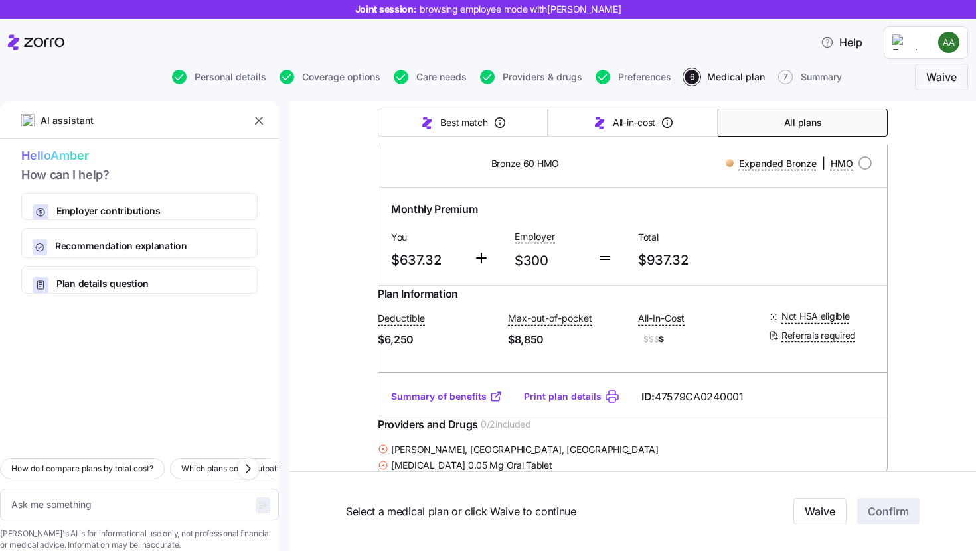
scroll to position [0, 0]
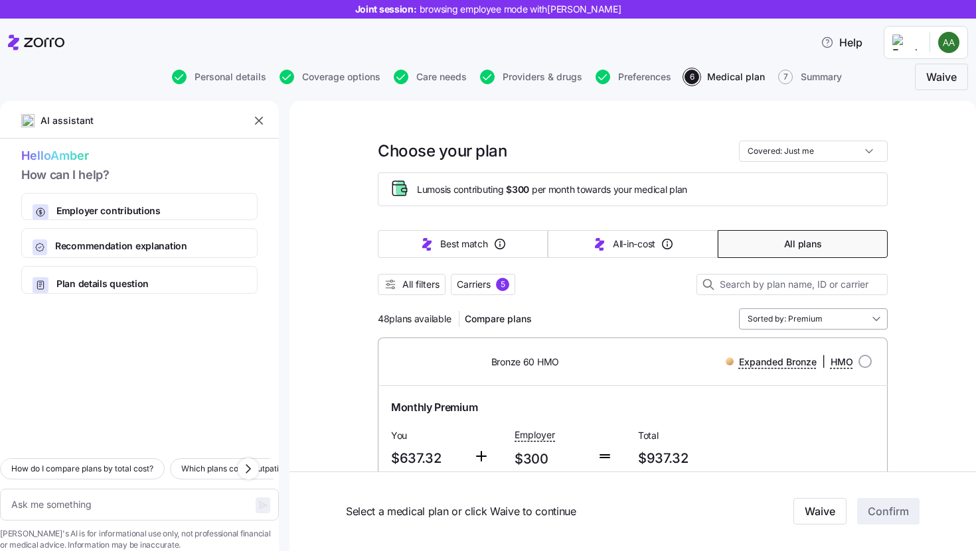
click at [780, 315] on input "Sorted by: Premium" at bounding box center [813, 319] width 149 height 21
click at [402, 289] on span "All filters" at bounding box center [420, 284] width 37 height 13
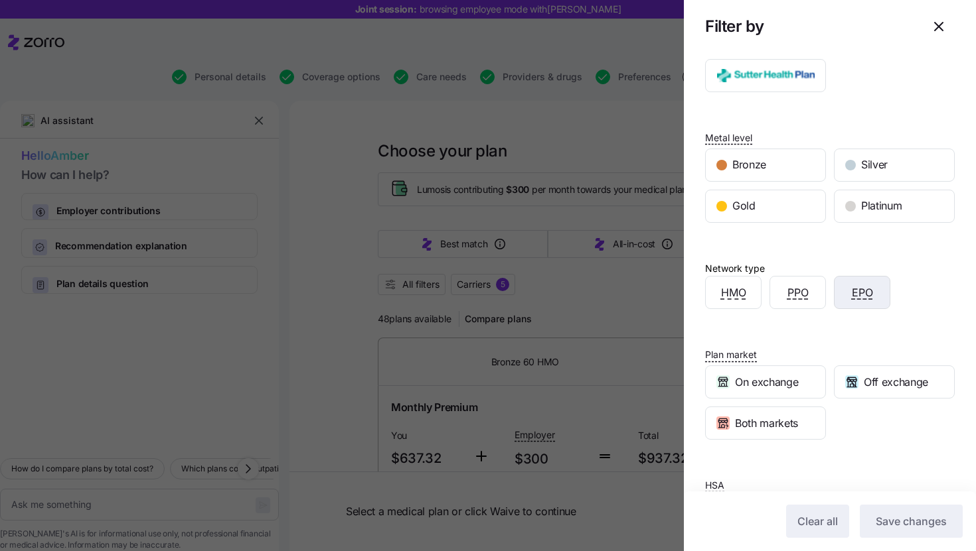
scroll to position [163, 0]
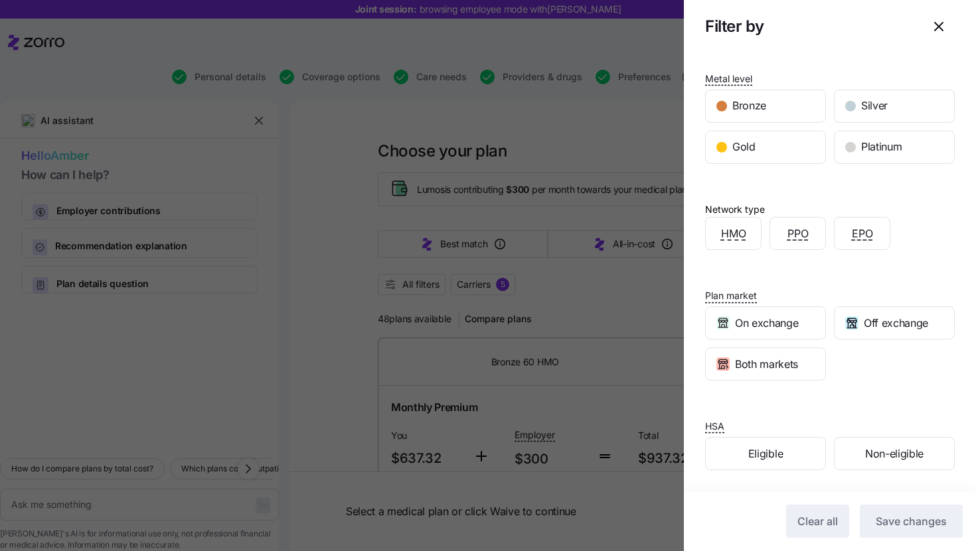
click at [344, 321] on div at bounding box center [488, 275] width 976 height 551
type textarea "x"
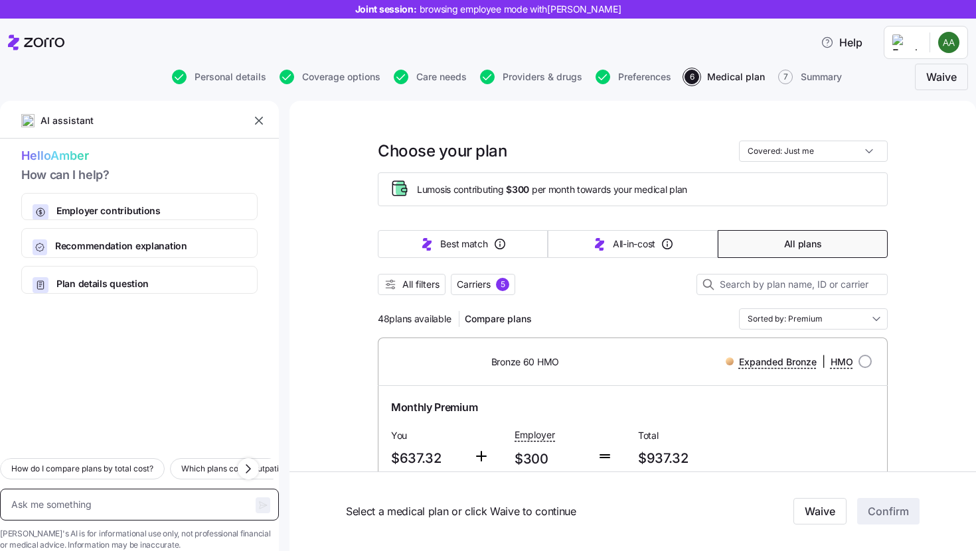
click at [121, 489] on textarea at bounding box center [139, 505] width 279 height 32
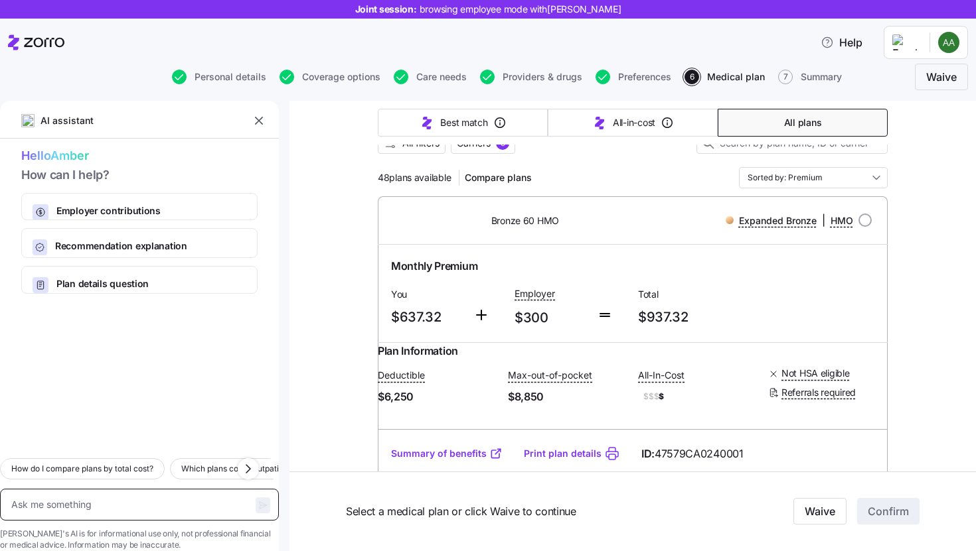
scroll to position [186, 0]
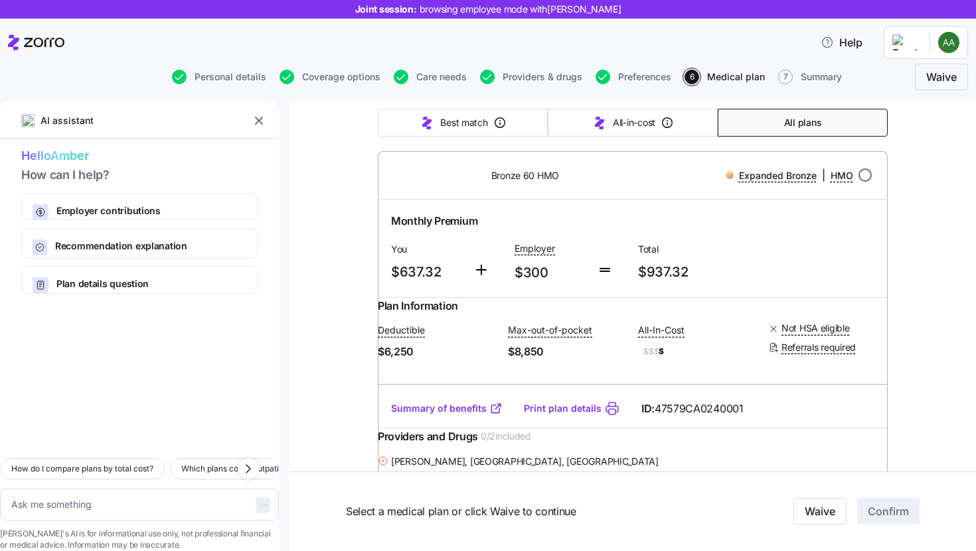
click at [859, 179] on input "radio" at bounding box center [864, 175] width 13 height 13
radio input "true"
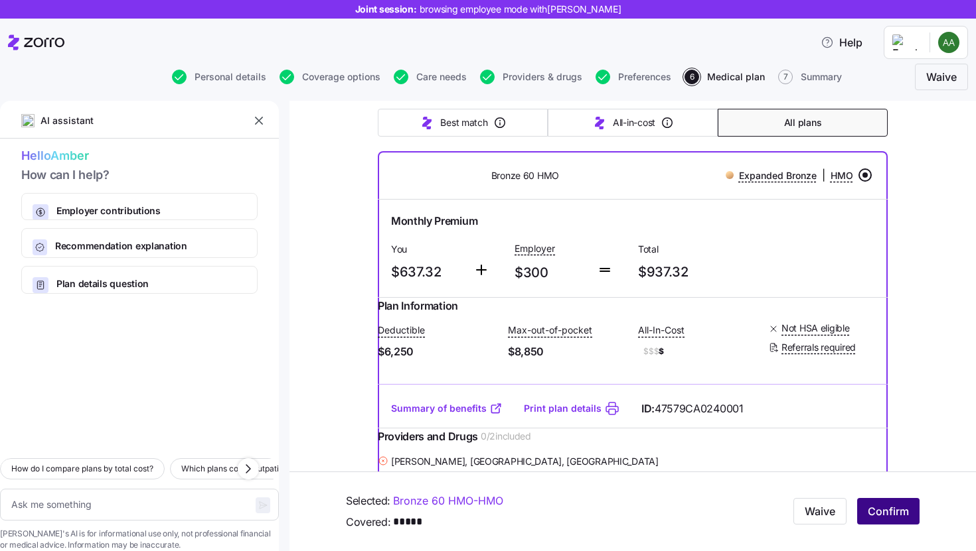
click at [876, 514] on span "Confirm" at bounding box center [887, 512] width 41 height 16
type textarea "x"
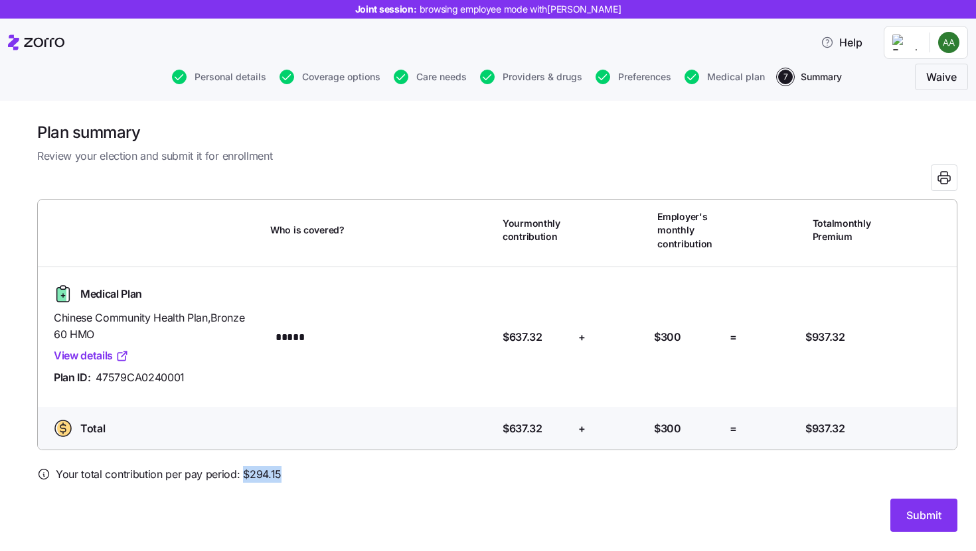
drag, startPoint x: 241, startPoint y: 475, endPoint x: 281, endPoint y: 474, distance: 40.5
click at [281, 474] on div "Your total contribution per pay period: $ 294.15" at bounding box center [497, 475] width 920 height 17
click at [356, 488] on div at bounding box center [497, 491] width 920 height 16
click at [912, 505] on button "Submit" at bounding box center [923, 515] width 67 height 33
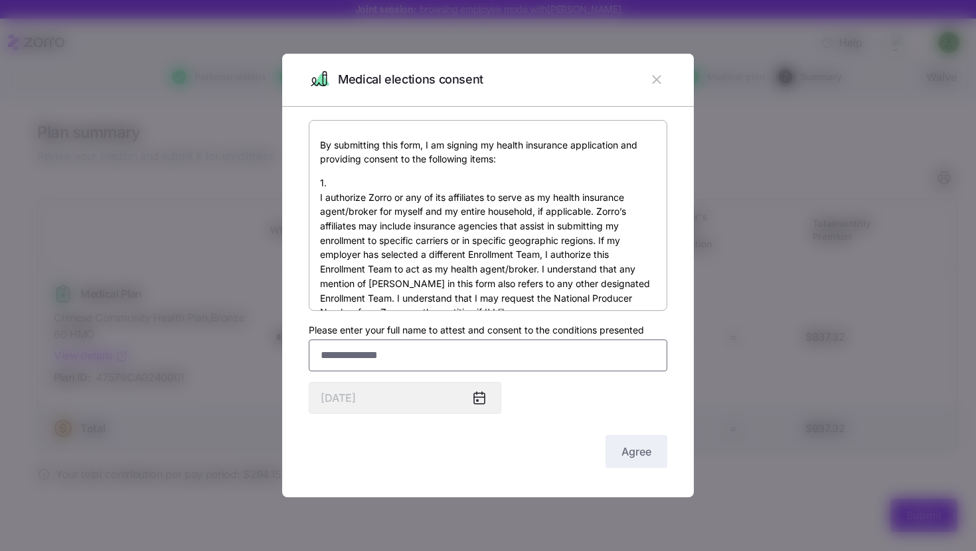
click at [578, 364] on input "Please enter your full name to attest and consent to the conditions presented" at bounding box center [488, 356] width 358 height 32
type input "*******"
click at [648, 463] on button "Agree" at bounding box center [636, 451] width 62 height 33
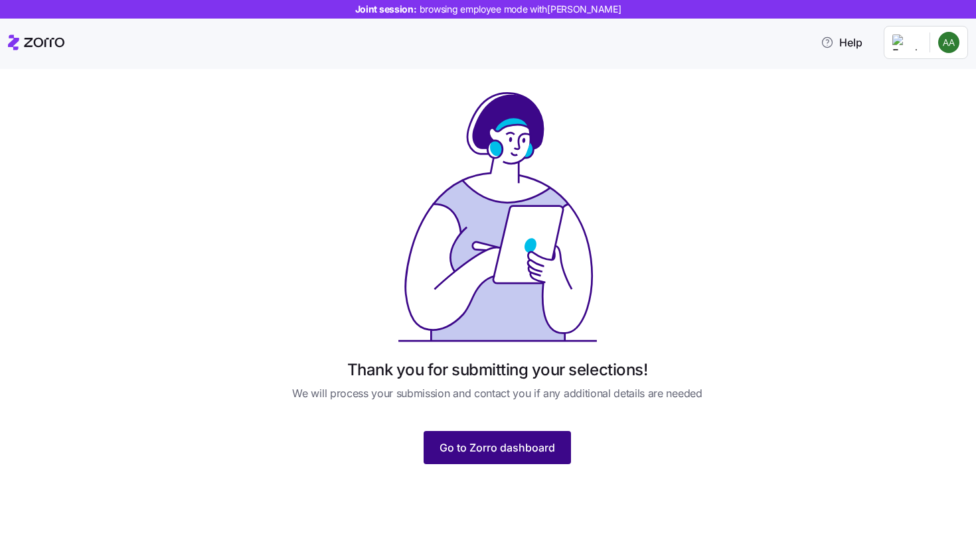
click at [516, 443] on span "Go to Zorro dashboard" at bounding box center [496, 448] width 115 height 16
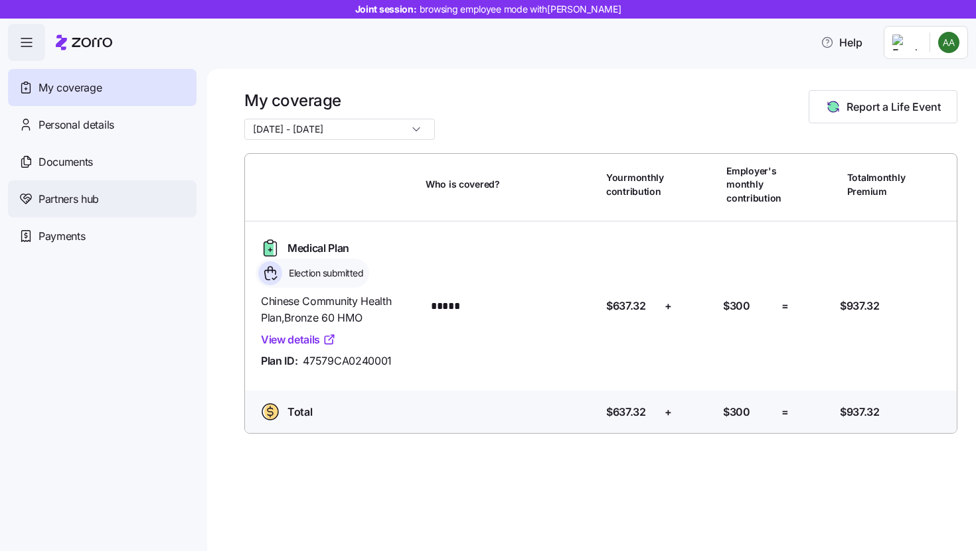
click at [131, 199] on div "Partners hub" at bounding box center [102, 199] width 188 height 37
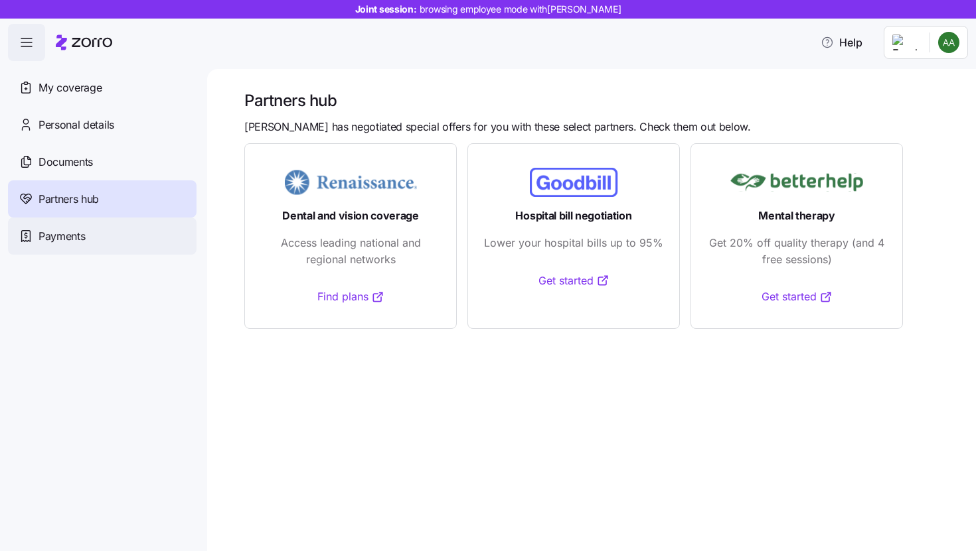
click at [94, 242] on div "Payments" at bounding box center [102, 236] width 188 height 37
